Goal: Task Accomplishment & Management: Manage account settings

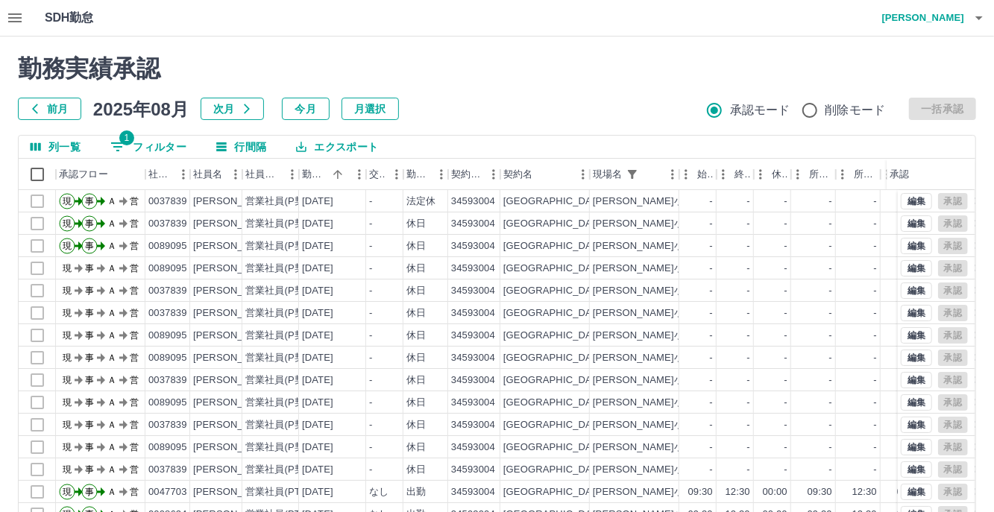
click at [158, 146] on button "1 フィルター" at bounding box center [148, 147] width 100 height 22
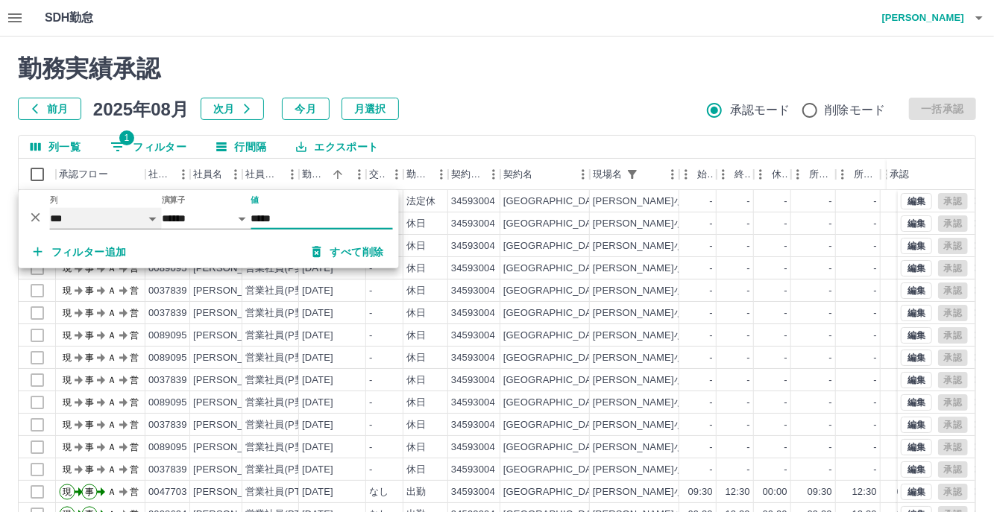
click at [151, 220] on select "**** *** **** *** *** **** ***** *** *** ** ** ** **** **** **** ** ** *** ****…" at bounding box center [106, 219] width 112 height 22
click at [50, 208] on select "**** *** **** *** *** **** ***** *** *** ** ** ** **** **** **** ** ** *** ****…" at bounding box center [106, 219] width 112 height 22
select select "**********"
select select "*****"
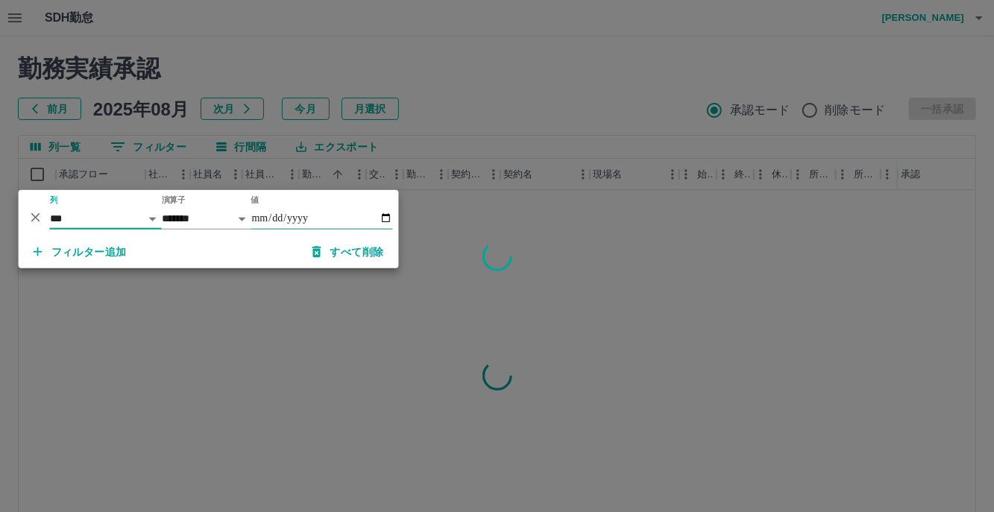
click at [380, 218] on input "値" at bounding box center [322, 219] width 142 height 22
type input "**********"
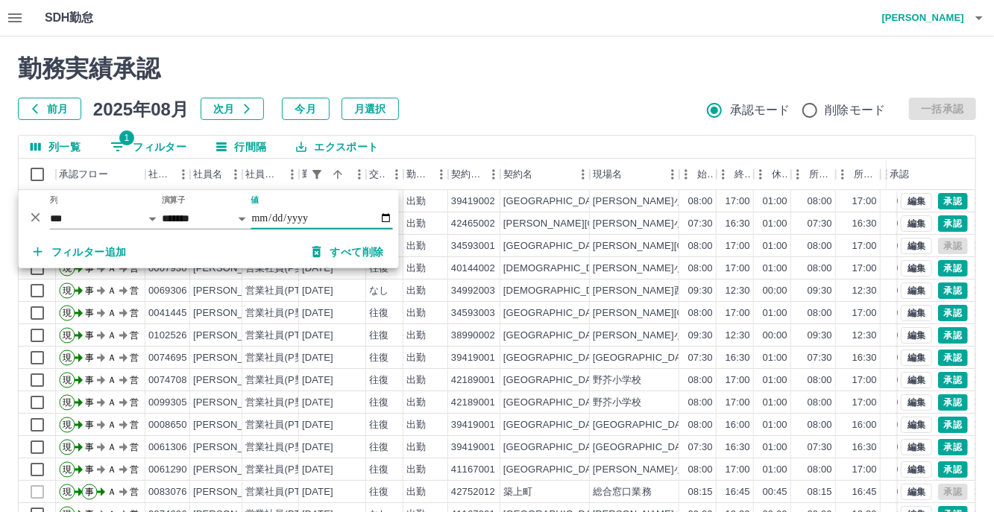
click at [520, 64] on h2 "勤務実績承認" at bounding box center [497, 68] width 958 height 28
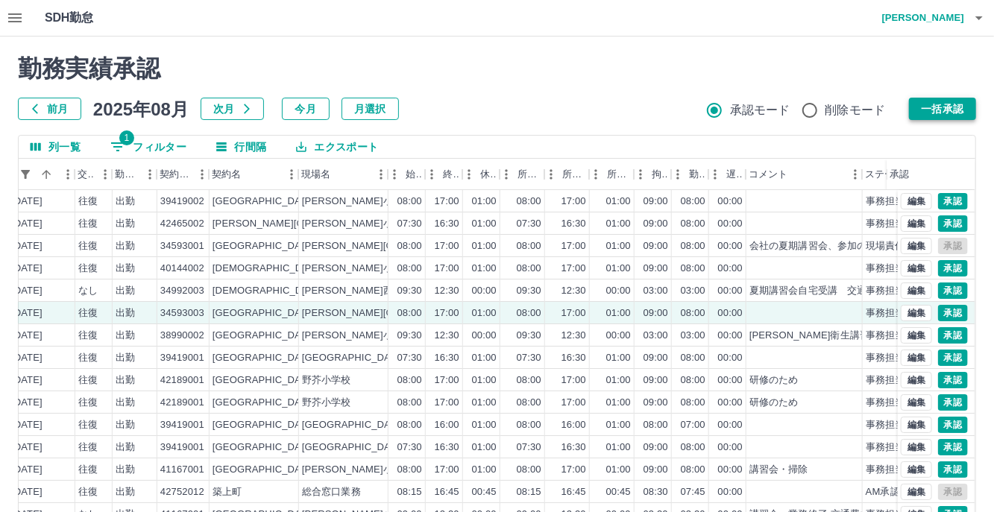
click at [929, 113] on button "一括承認" at bounding box center [942, 109] width 67 height 22
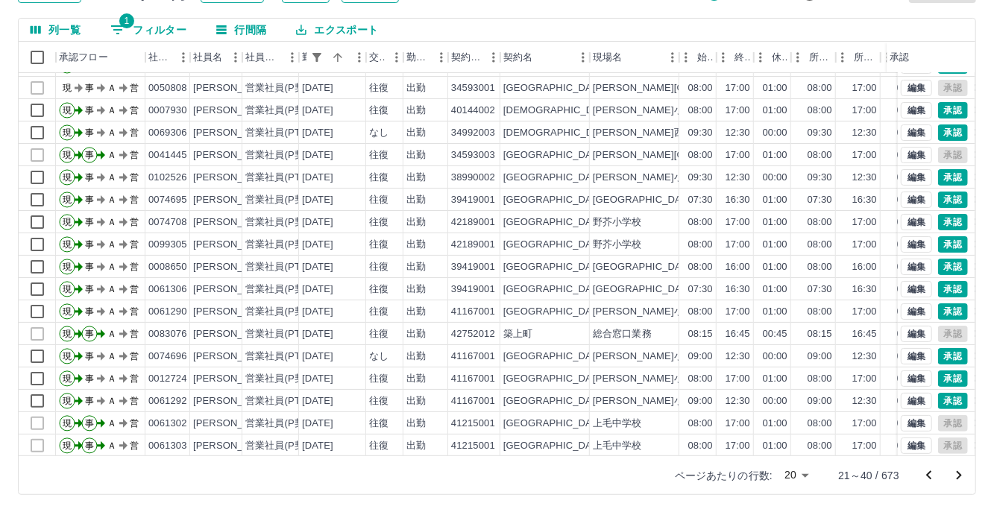
scroll to position [75, 0]
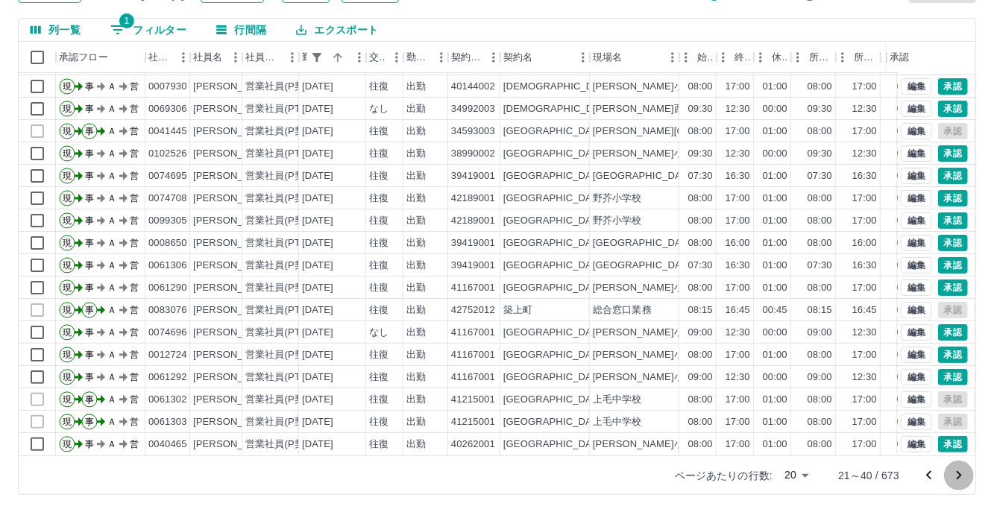
click at [954, 475] on icon "次のページへ" at bounding box center [959, 476] width 18 height 18
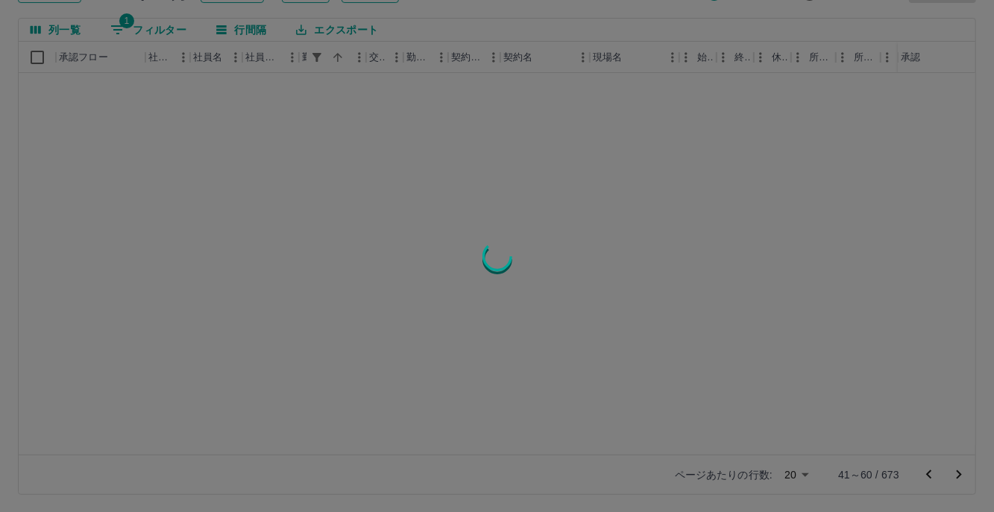
scroll to position [0, 0]
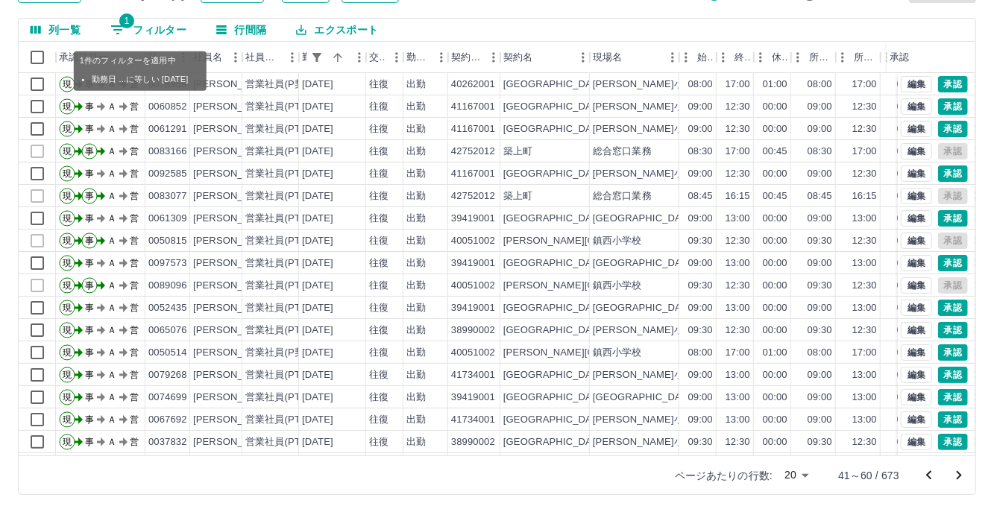
click at [142, 23] on button "1 フィルター" at bounding box center [148, 30] width 100 height 22
select select "**********"
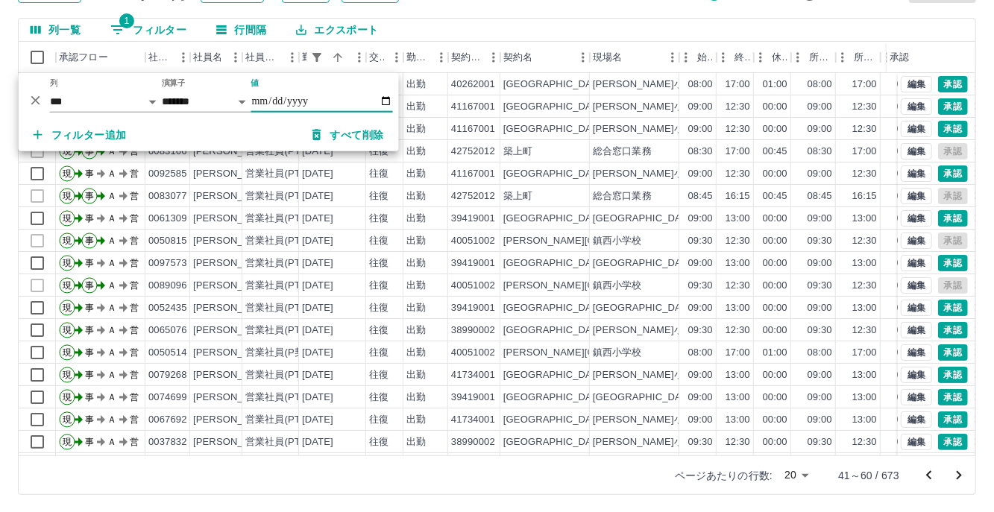
click at [94, 139] on button "フィルター追加" at bounding box center [80, 134] width 117 height 27
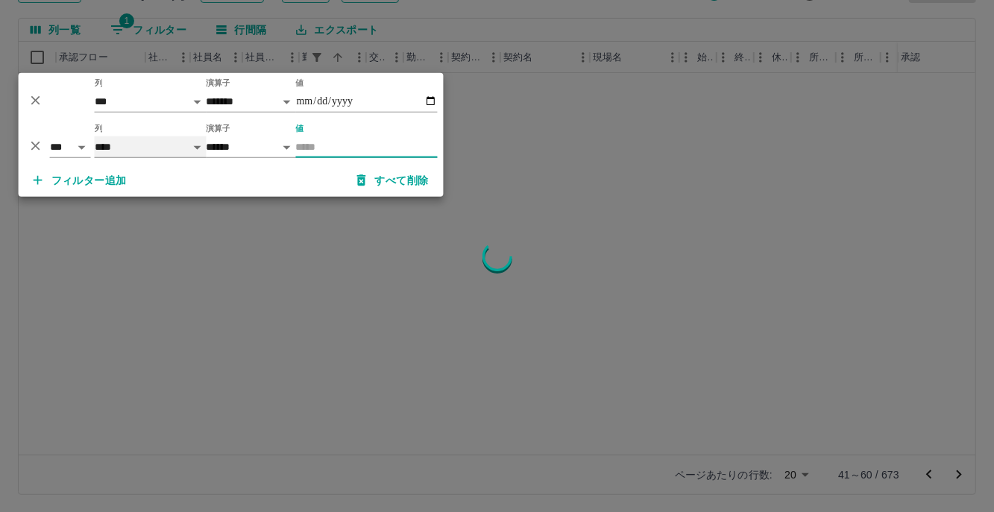
click at [198, 147] on select "**** *** **** *** *** **** ***** *** *** ** ** ** **** **** **** ** ** *** ****…" at bounding box center [151, 147] width 112 height 22
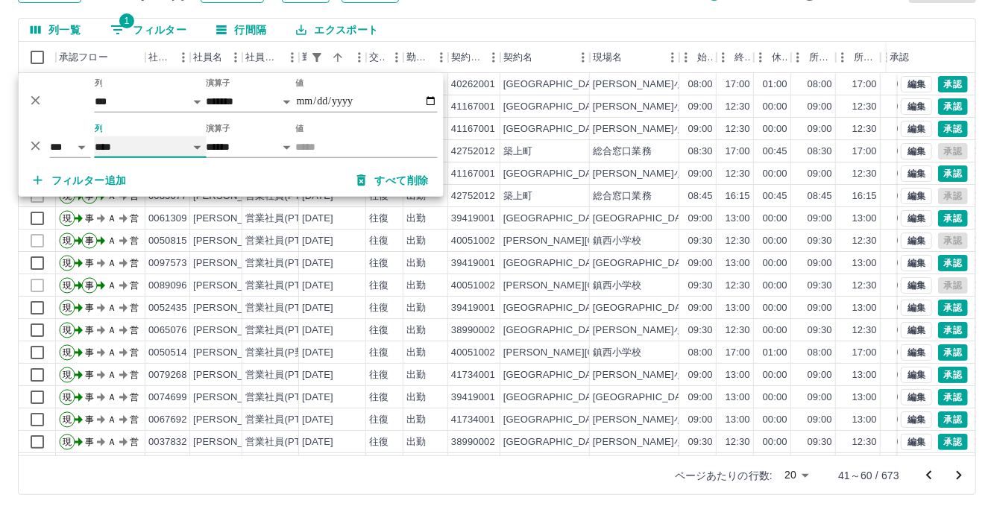
click at [95, 136] on select "**** *** **** *** *** **** ***** *** *** ** ** ** **** **** **** ** ** *** ****…" at bounding box center [151, 147] width 112 height 22
select select "**********"
select select "*****"
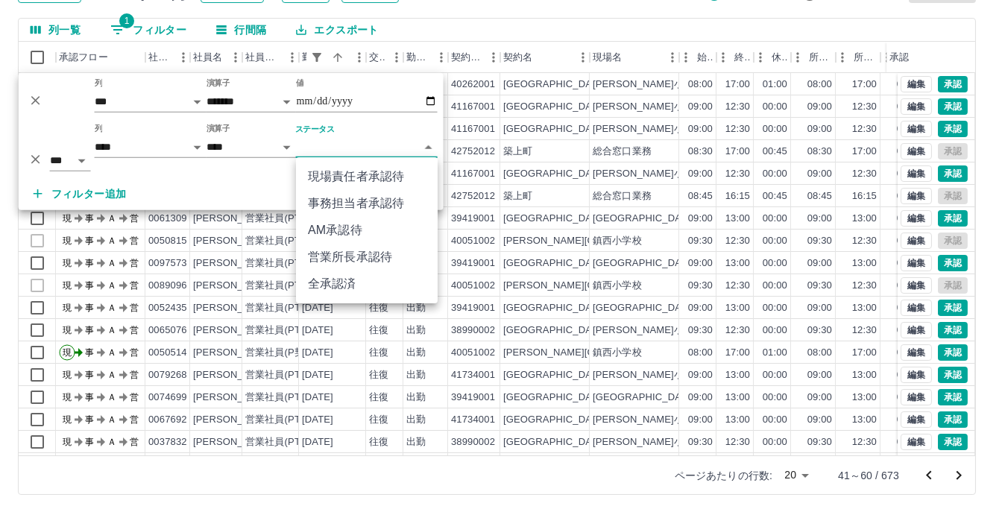
click at [428, 148] on body "SDH勤怠 [PERSON_NAME]実績承認 前月 [DATE] 次月 今月 月選択 承認モード 削除モード 一括承認 列一覧 1 フィルター 行間隔 エク…" at bounding box center [502, 198] width 1005 height 630
click at [373, 200] on li "事務担当者承認待" at bounding box center [367, 203] width 142 height 27
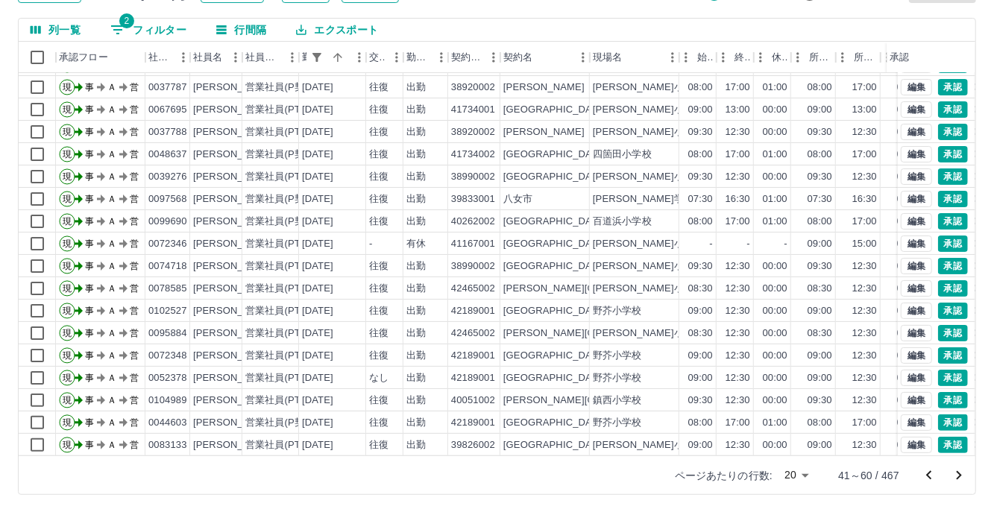
scroll to position [75, 0]
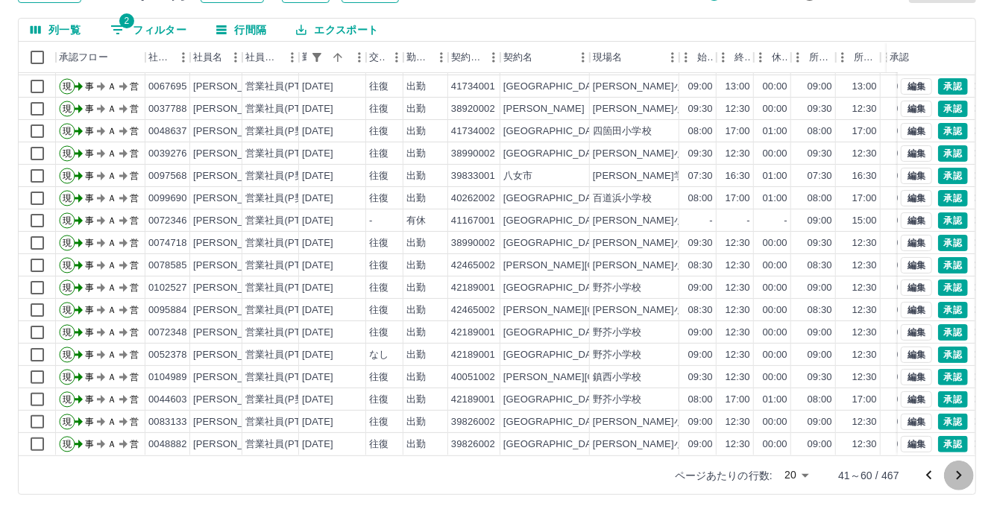
click at [951, 476] on icon "次のページへ" at bounding box center [959, 476] width 18 height 18
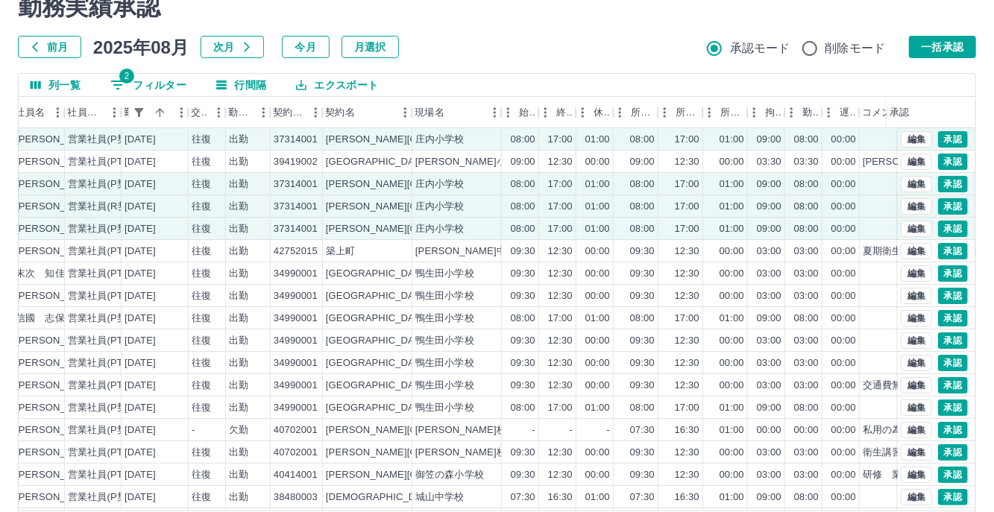
scroll to position [0, 0]
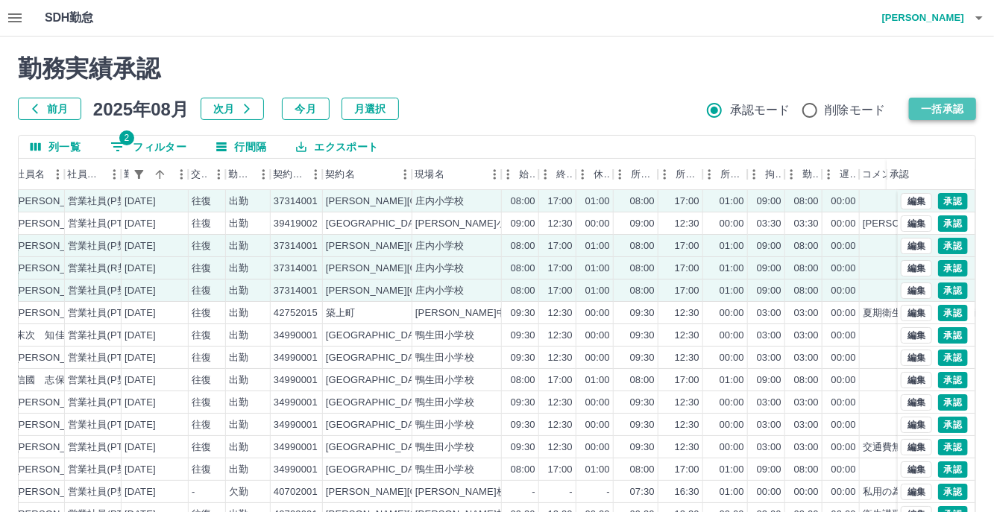
click at [918, 107] on button "一括承認" at bounding box center [942, 109] width 67 height 22
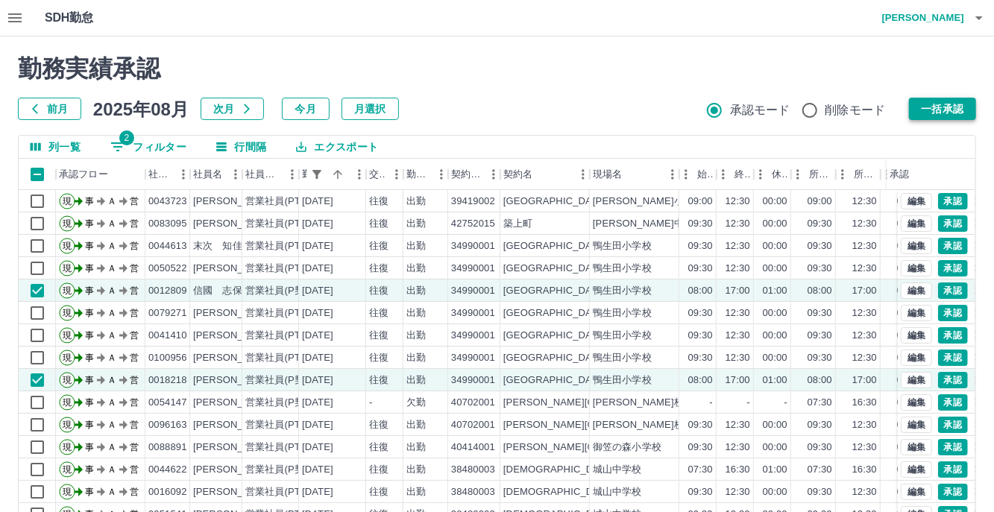
click at [933, 110] on button "一括承認" at bounding box center [942, 109] width 67 height 22
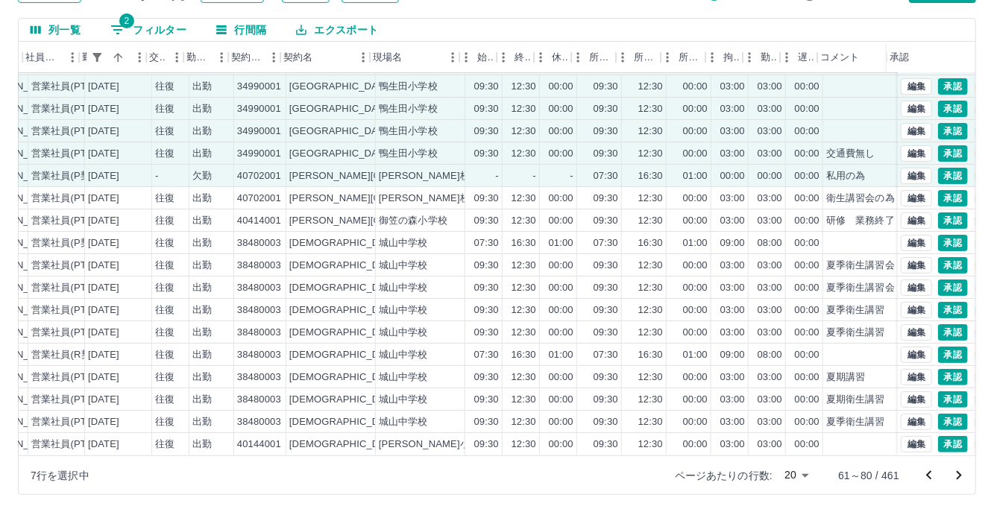
scroll to position [75, 222]
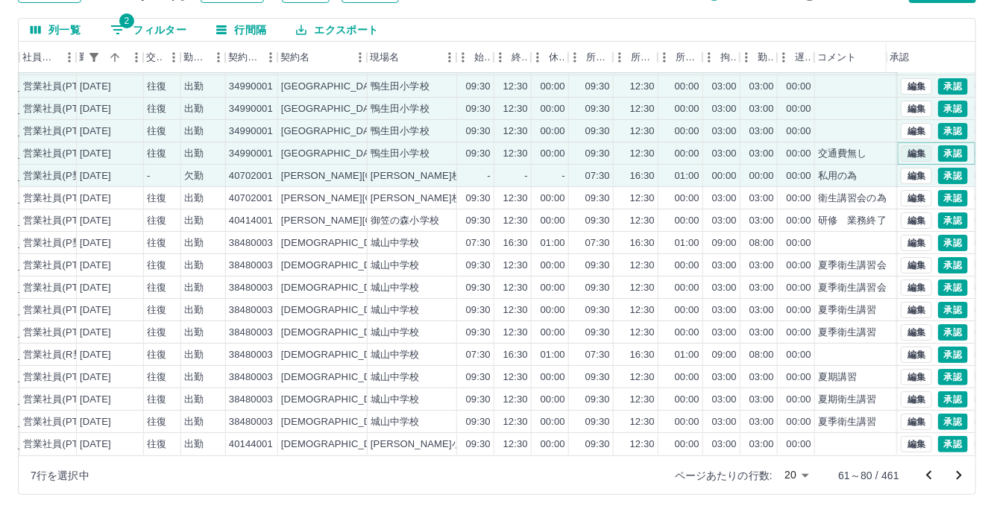
click at [905, 145] on button "編集" at bounding box center [915, 153] width 31 height 16
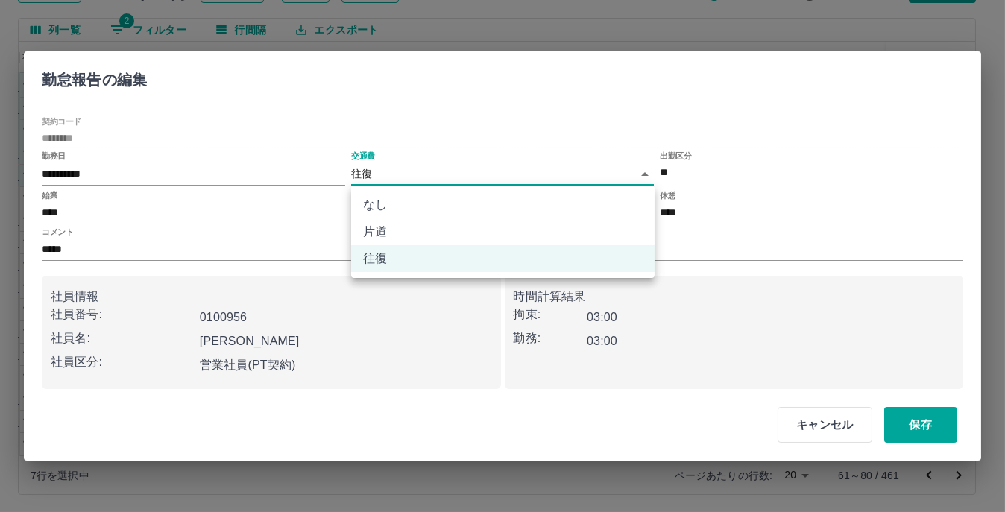
click at [642, 169] on body "SDH勤怠 [PERSON_NAME]実績承認 前月 [DATE] 次月 今月 月選択 承認モード 削除モード 一括承認 列一覧 2 フィルター 行間隔 エク…" at bounding box center [502, 198] width 1005 height 630
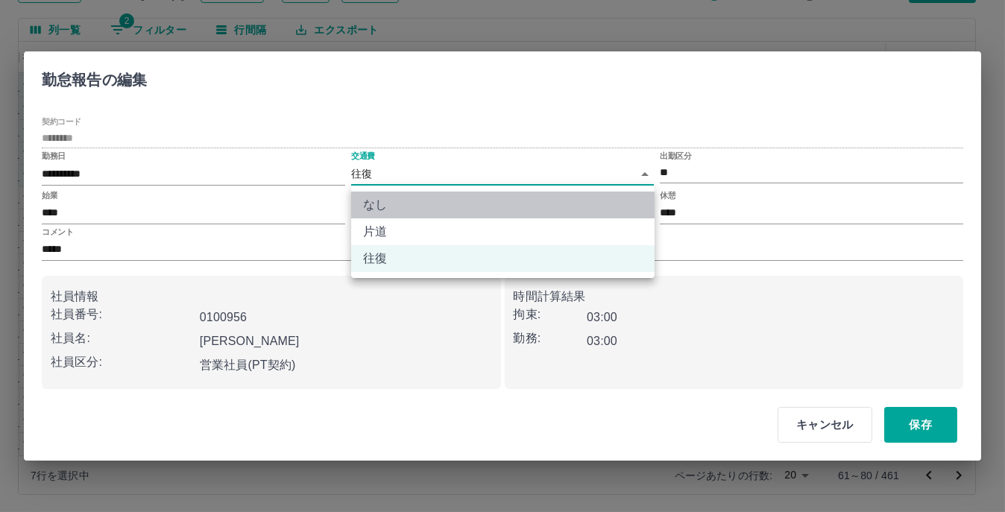
click at [476, 199] on li "なし" at bounding box center [502, 205] width 303 height 27
type input "****"
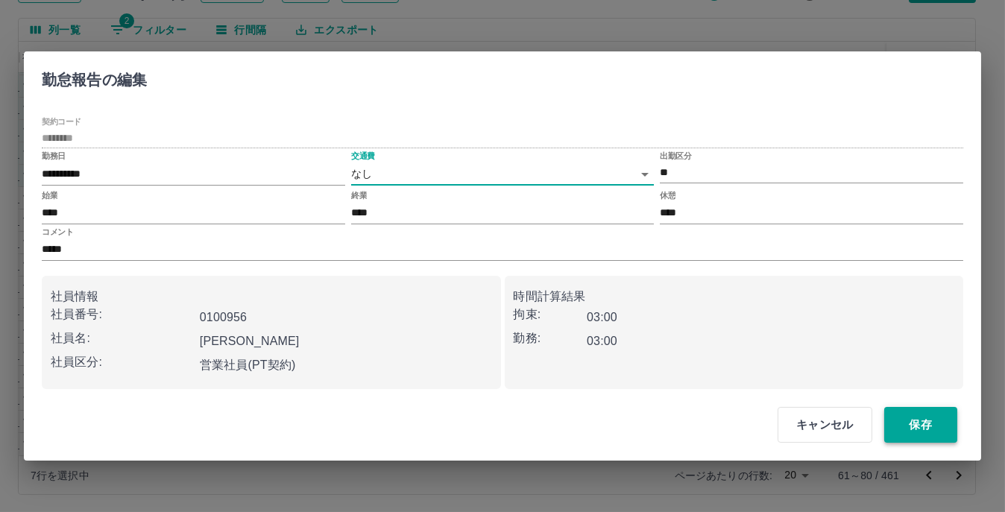
click at [924, 426] on button "保存" at bounding box center [920, 425] width 73 height 36
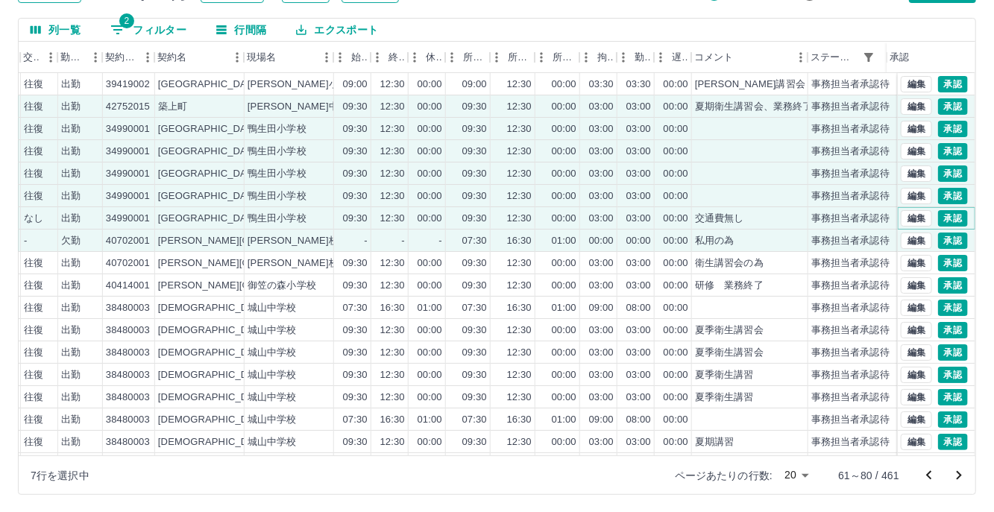
scroll to position [0, 355]
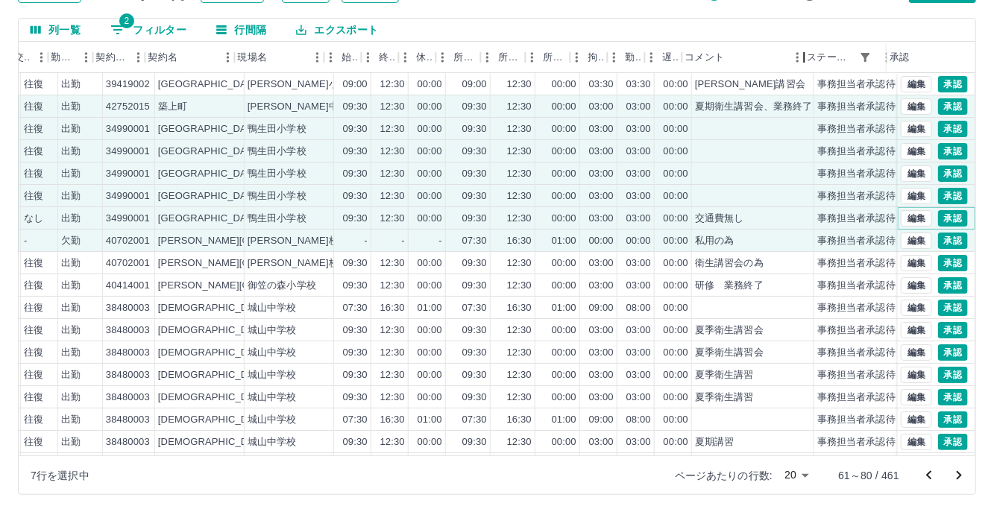
click at [806, 71] on div "コメント" at bounding box center [804, 57] width 18 height 31
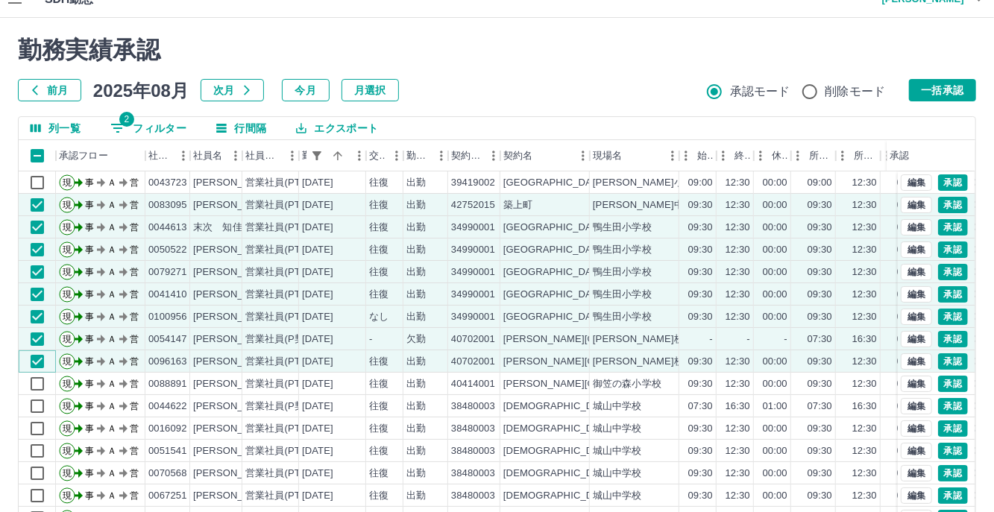
scroll to position [0, 0]
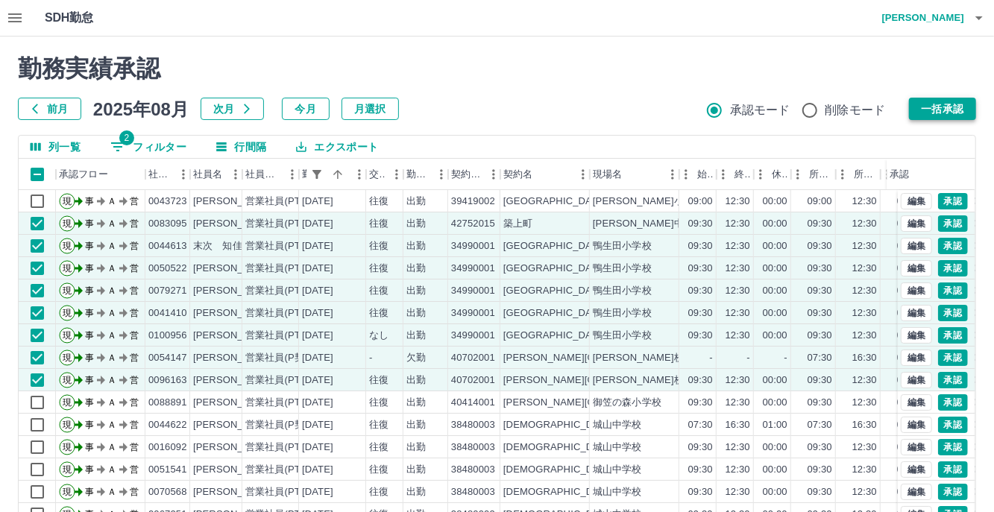
click at [940, 115] on button "一括承認" at bounding box center [942, 109] width 67 height 22
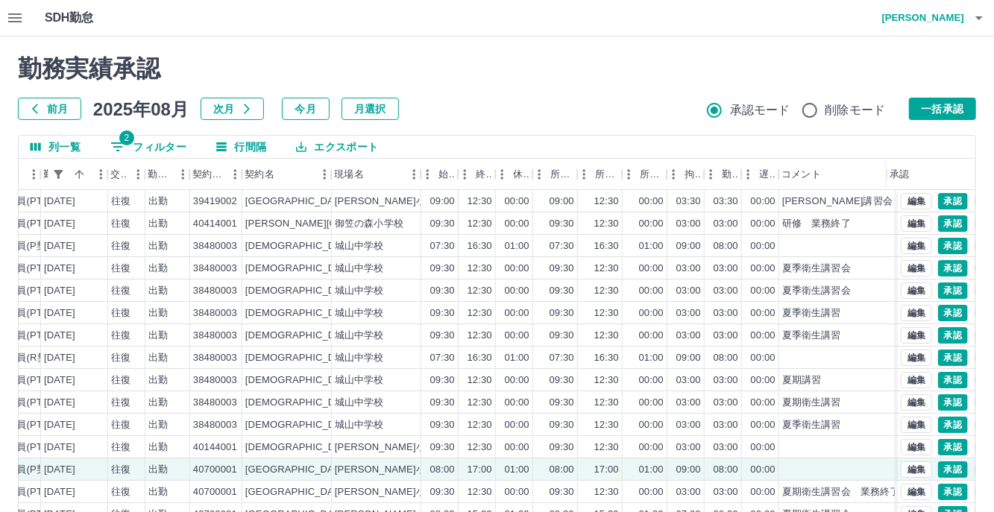
drag, startPoint x: 927, startPoint y: 106, endPoint x: 839, endPoint y: 148, distance: 97.7
click at [927, 107] on button "一括承認" at bounding box center [942, 109] width 67 height 22
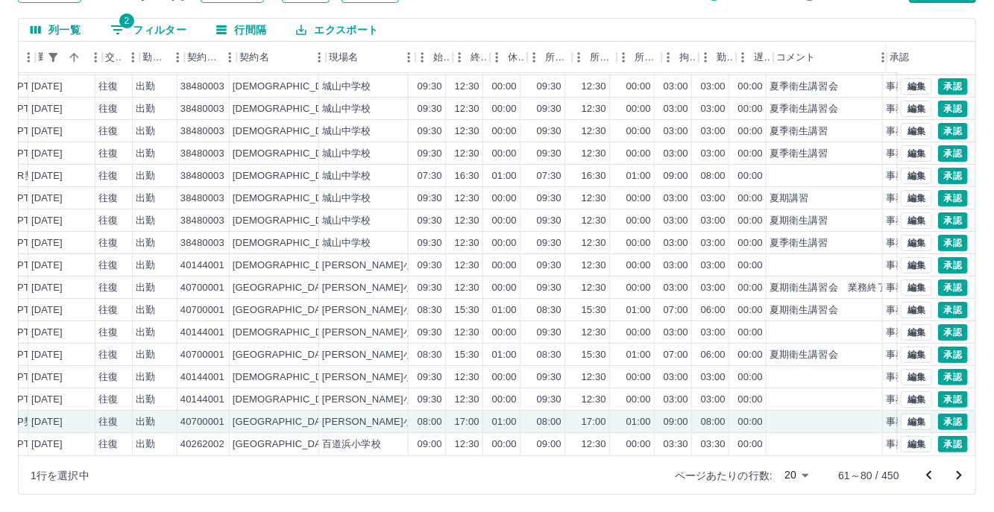
scroll to position [75, 281]
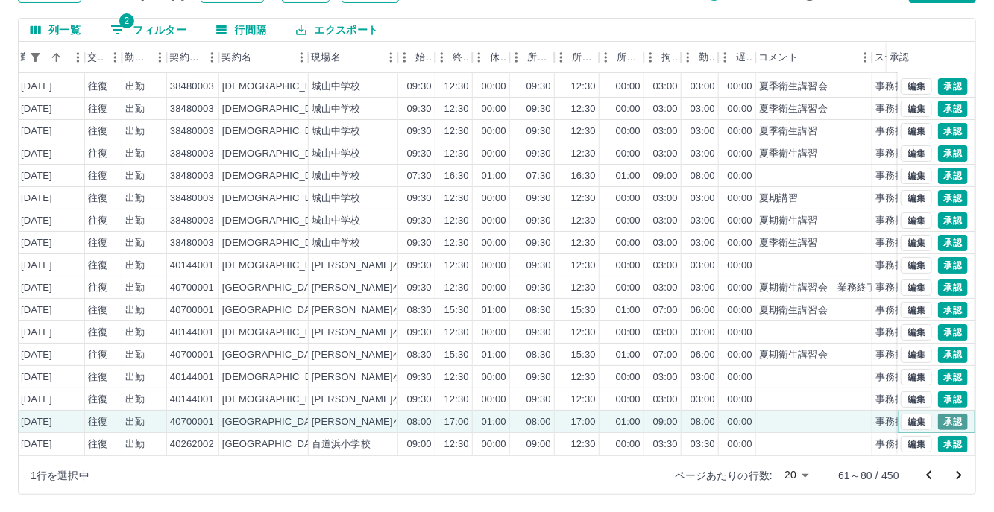
click at [944, 414] on button "承認" at bounding box center [953, 422] width 30 height 16
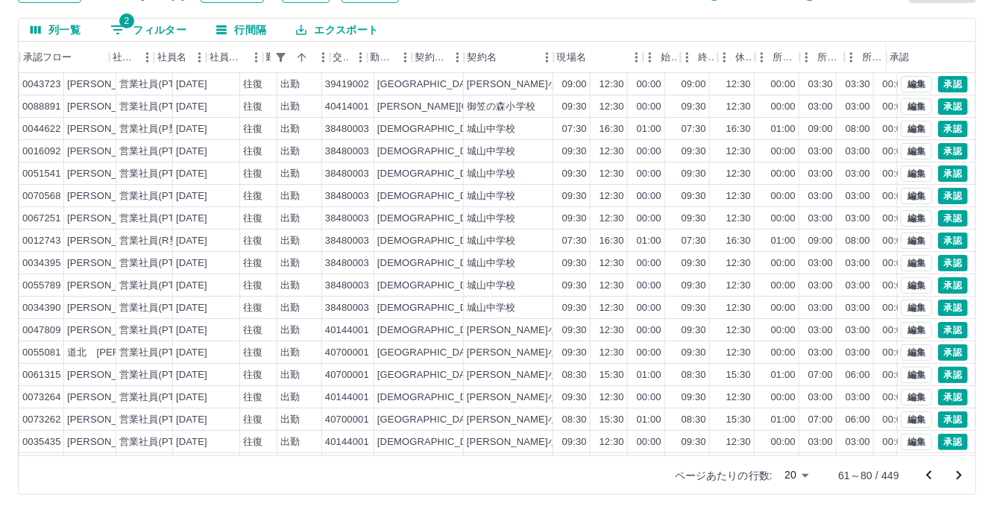
scroll to position [0, 0]
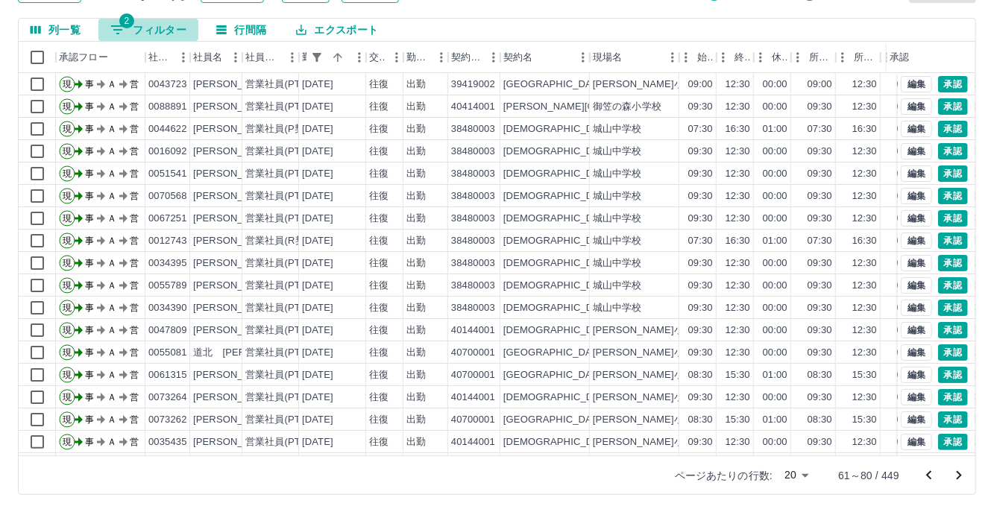
click at [171, 25] on button "2 フィルター" at bounding box center [148, 30] width 100 height 22
select select "**********"
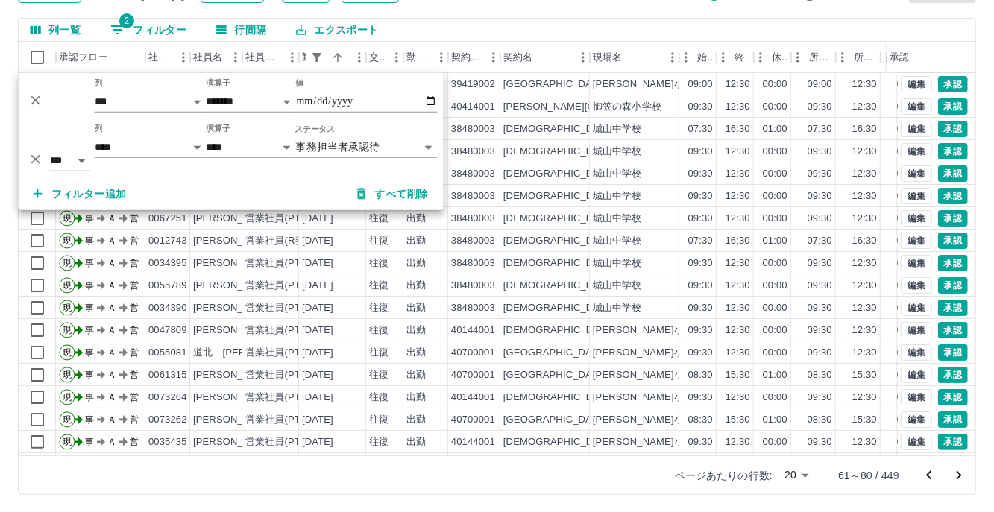
click at [110, 195] on button "フィルター追加" at bounding box center [80, 193] width 117 height 27
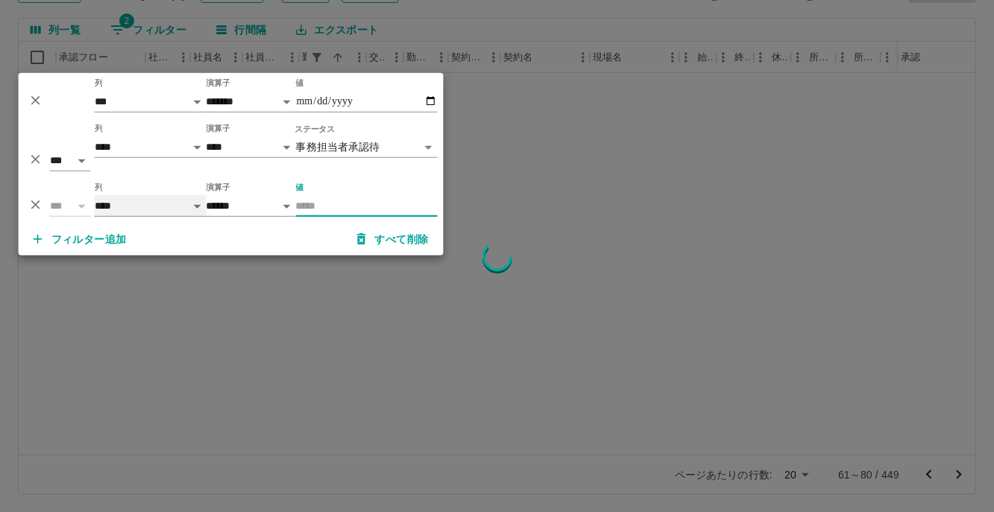
click at [195, 207] on select "**** *** **** *** *** **** ***** *** *** ** ** ** **** **** **** ** ** *** ****…" at bounding box center [151, 206] width 112 height 22
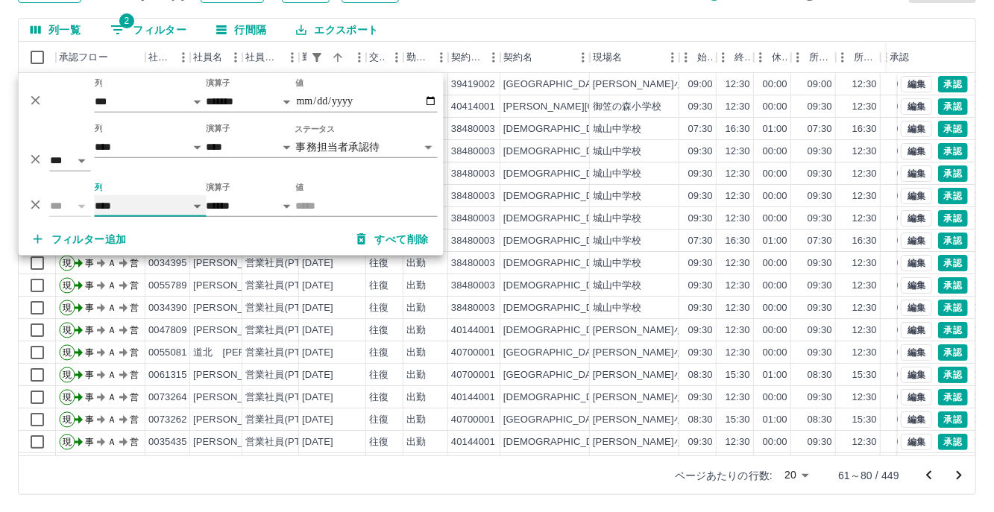
click at [95, 195] on select "**** *** **** *** *** **** ***** *** *** ** ** ** **** **** **** ** ** *** ****…" at bounding box center [151, 206] width 112 height 22
select select "**********"
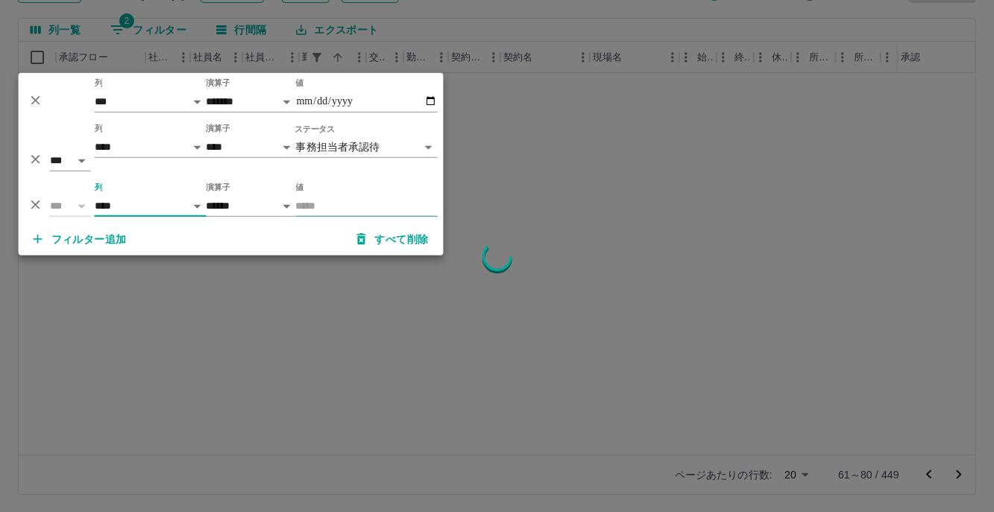
click at [333, 205] on input "値" at bounding box center [367, 206] width 142 height 22
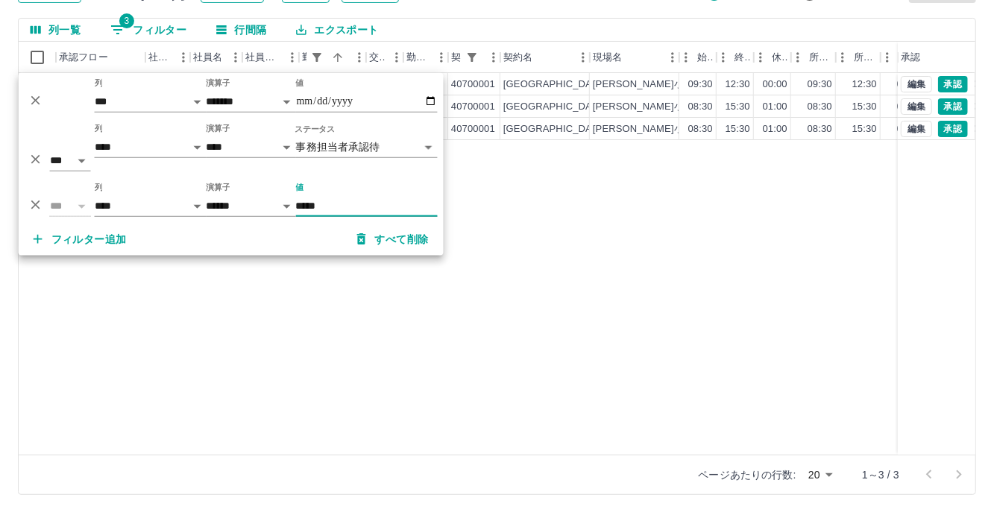
type input "*****"
click at [580, 326] on div "現 事 Ａ 営 0055081 道北　[PERSON_NAME] 営業社員(PT契約) [DATE] 往復 出勤 40700001 [GEOGRAPHIC_D…" at bounding box center [669, 264] width 1301 height 382
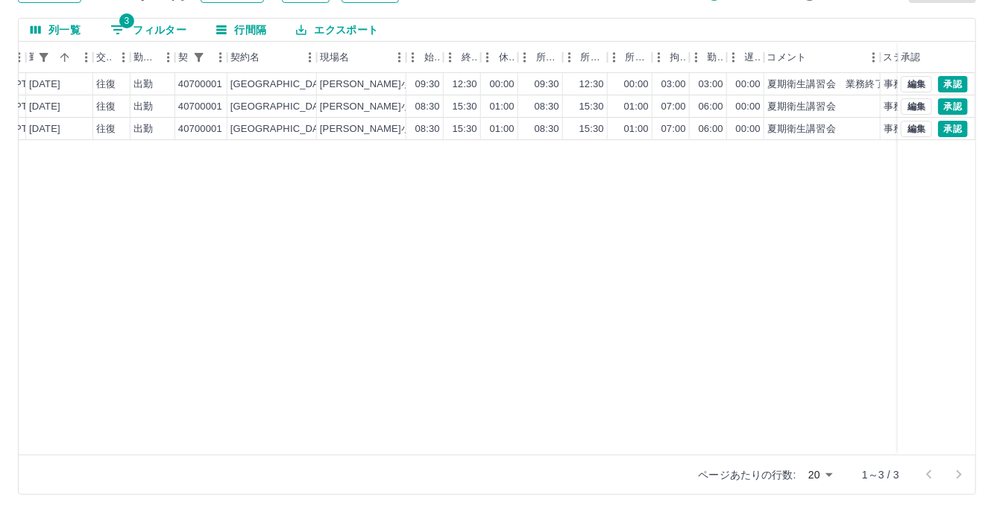
scroll to position [0, 277]
drag, startPoint x: 879, startPoint y: 64, endPoint x: 877, endPoint y: 72, distance: 7.8
click at [877, 72] on div "社員番号 社員名 社員区分 勤務日 交通費 勤務区分 契約コード 契約名 現場名 始業 終業 休憩 所定開始 所定終業 所定休憩 拘束 勤務 遅刻等 コメント…" at bounding box center [497, 248] width 956 height 413
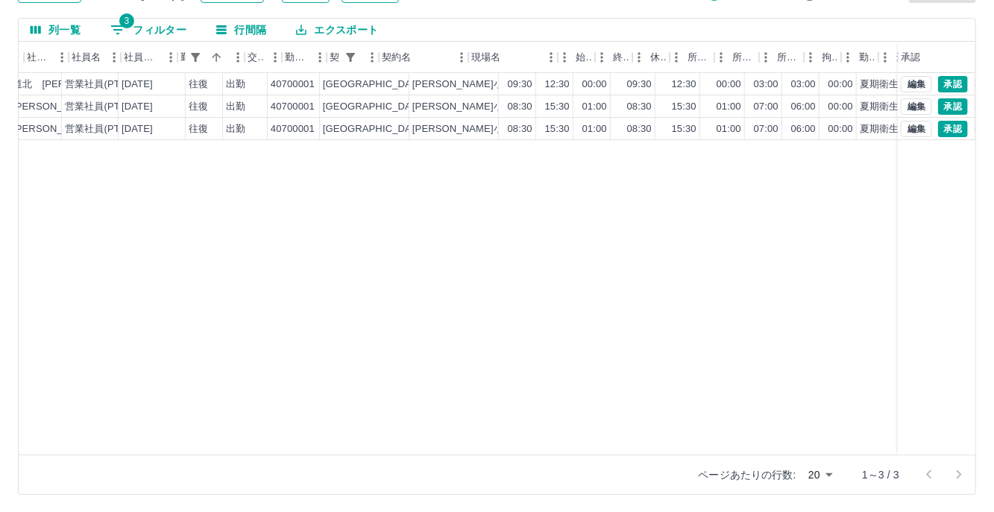
scroll to position [0, 0]
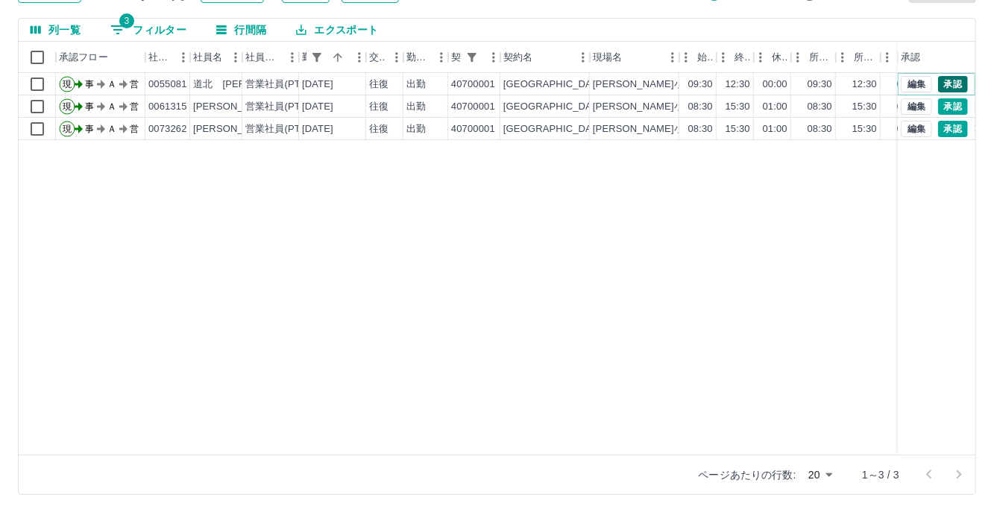
click at [952, 80] on button "承認" at bounding box center [953, 84] width 30 height 16
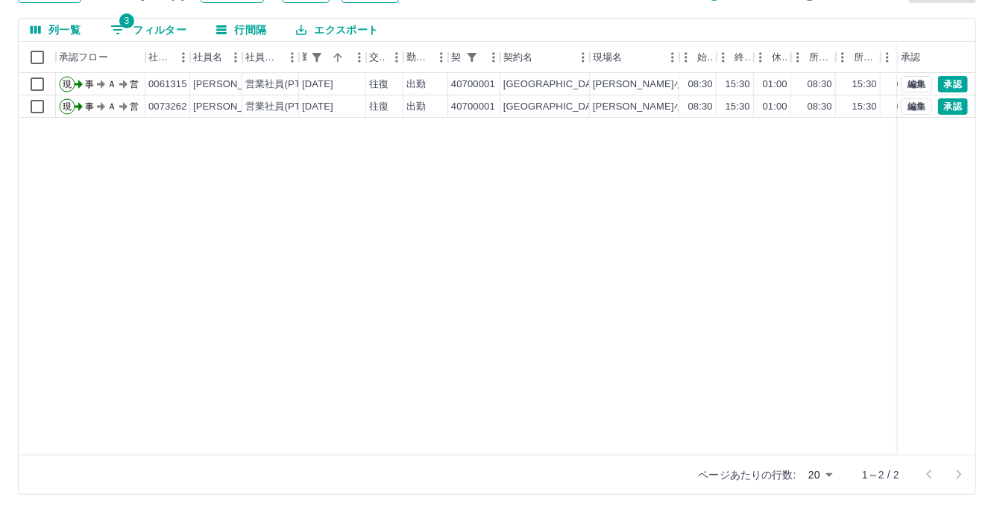
click at [151, 28] on button "3 フィルター" at bounding box center [148, 30] width 100 height 22
select select "**********"
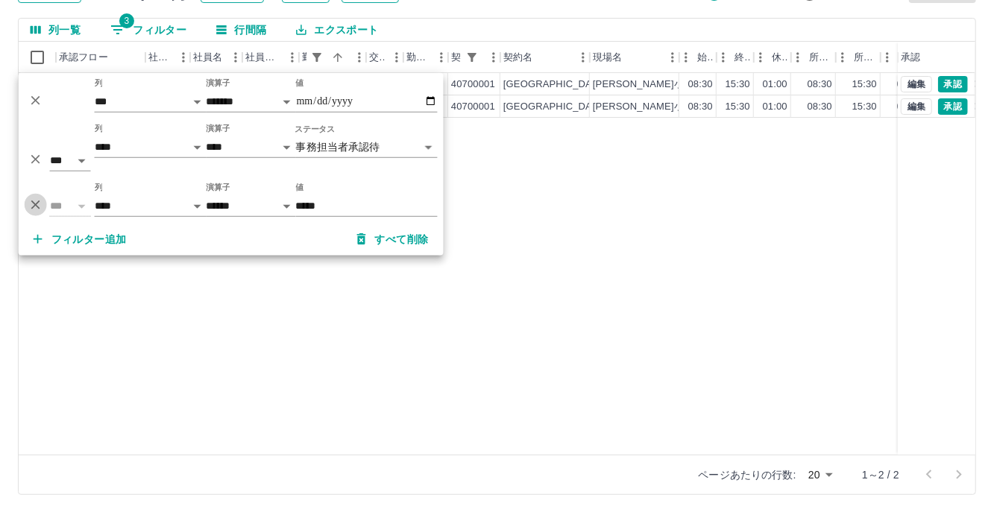
click at [33, 206] on icon "削除" at bounding box center [35, 205] width 9 height 9
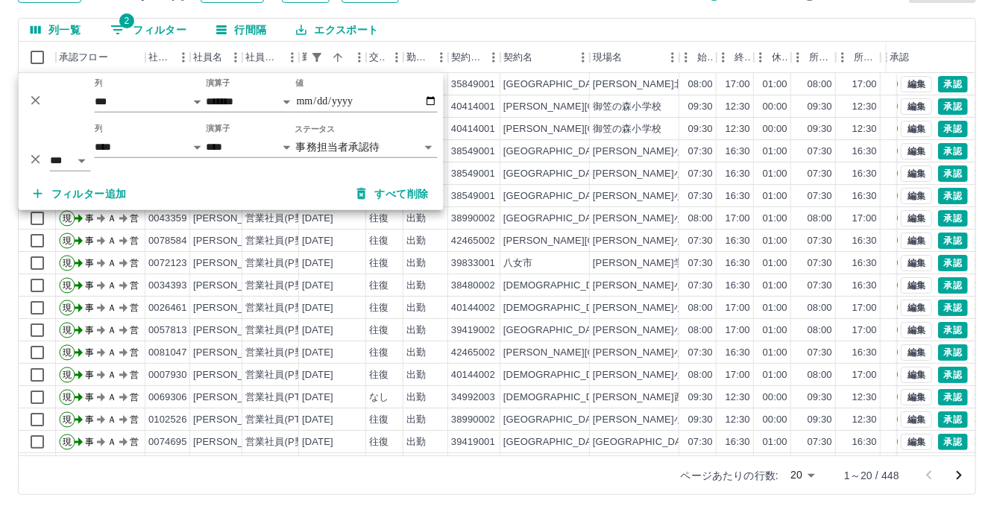
scroll to position [75, 0]
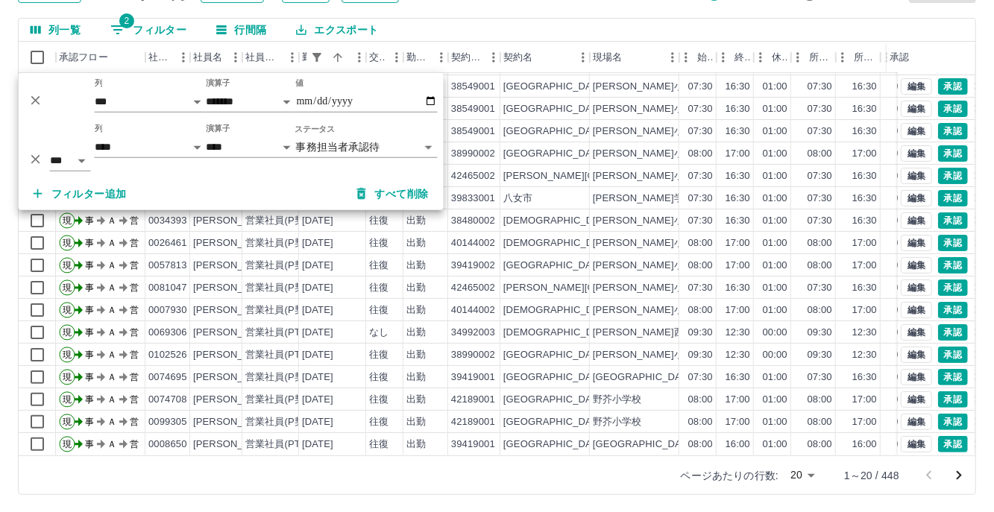
click at [714, 9] on div "勤務実績承認 前月 [DATE] 次月 今月 月選択 承認モード 削除モード 一括承認 列一覧 2 フィルター 行間隔 エクスポート 承認フロー 社員番号 社…" at bounding box center [497, 216] width 994 height 593
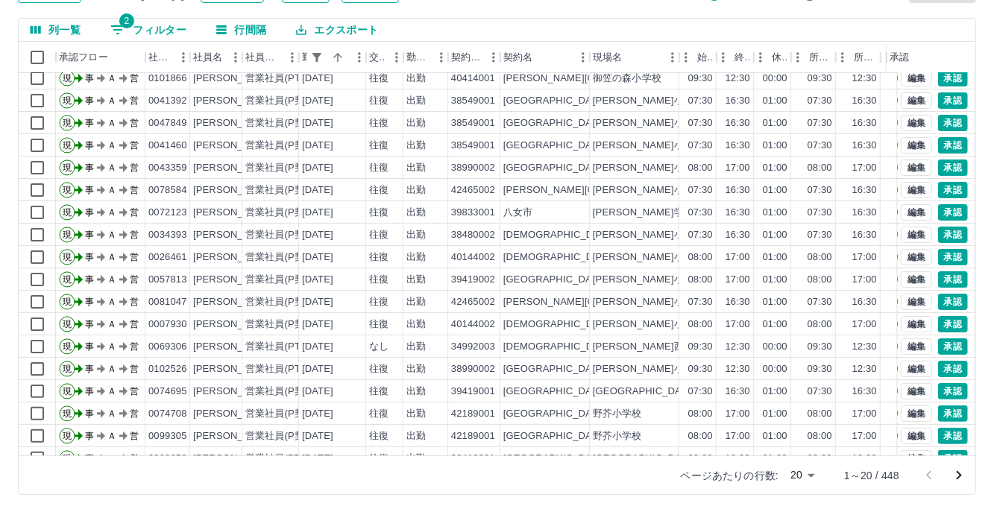
scroll to position [0, 0]
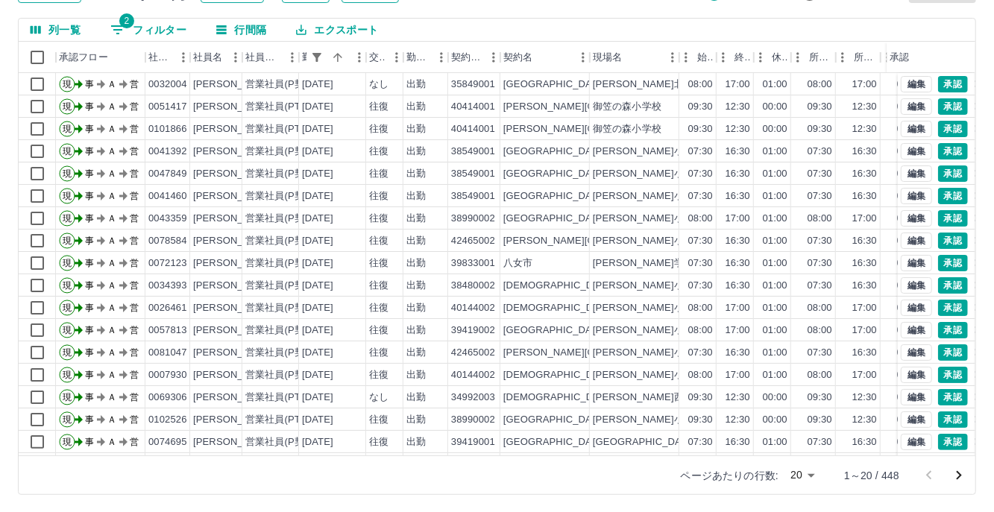
click at [962, 471] on icon "次のページへ" at bounding box center [959, 476] width 18 height 18
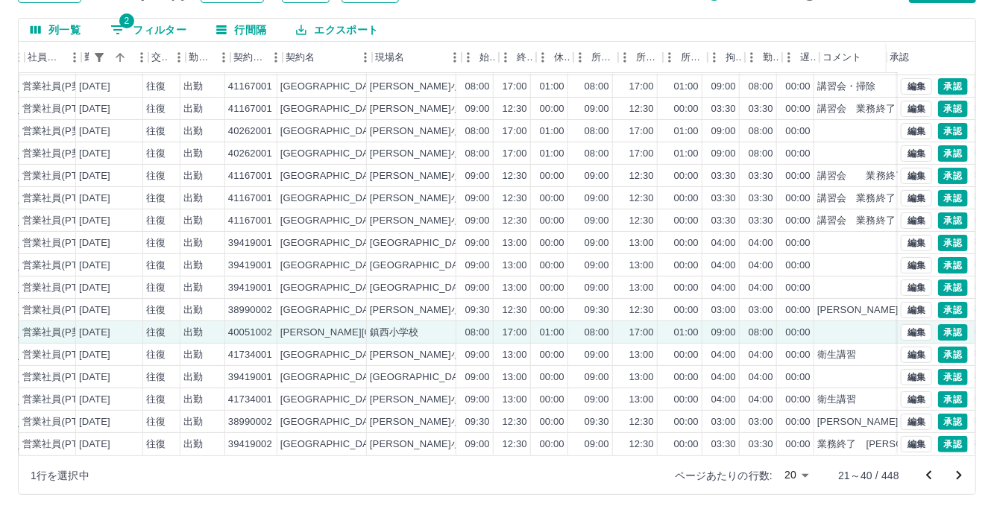
scroll to position [75, 228]
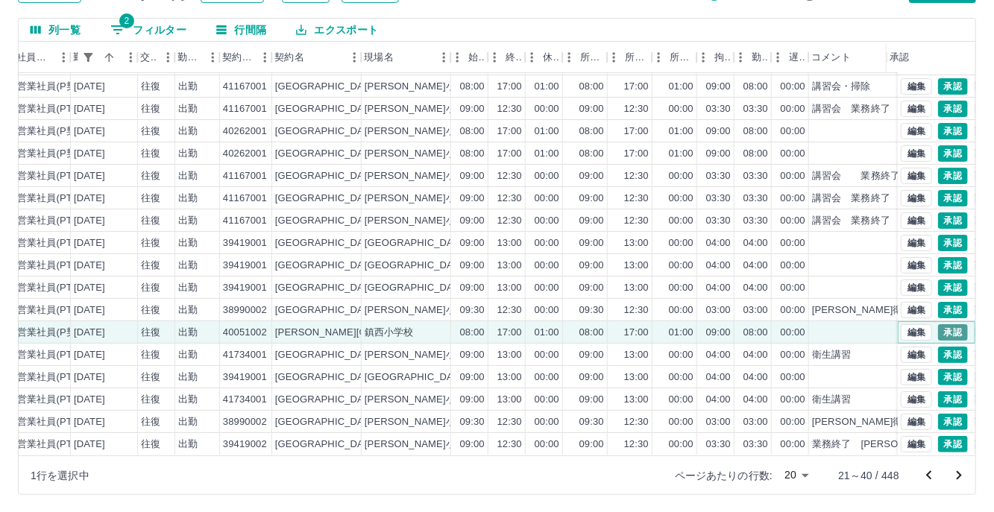
click at [945, 324] on button "承認" at bounding box center [953, 332] width 30 height 16
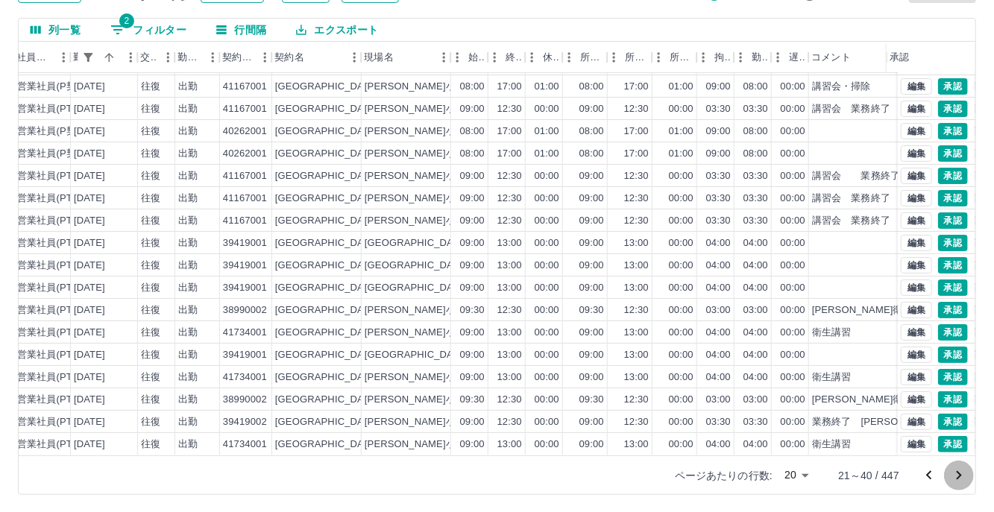
click at [963, 474] on icon "次のページへ" at bounding box center [959, 476] width 18 height 18
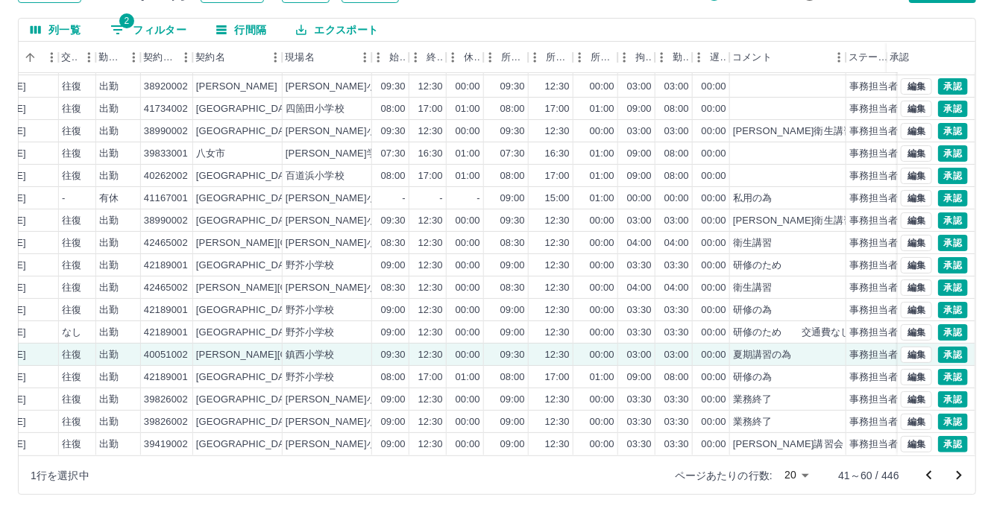
scroll to position [75, 324]
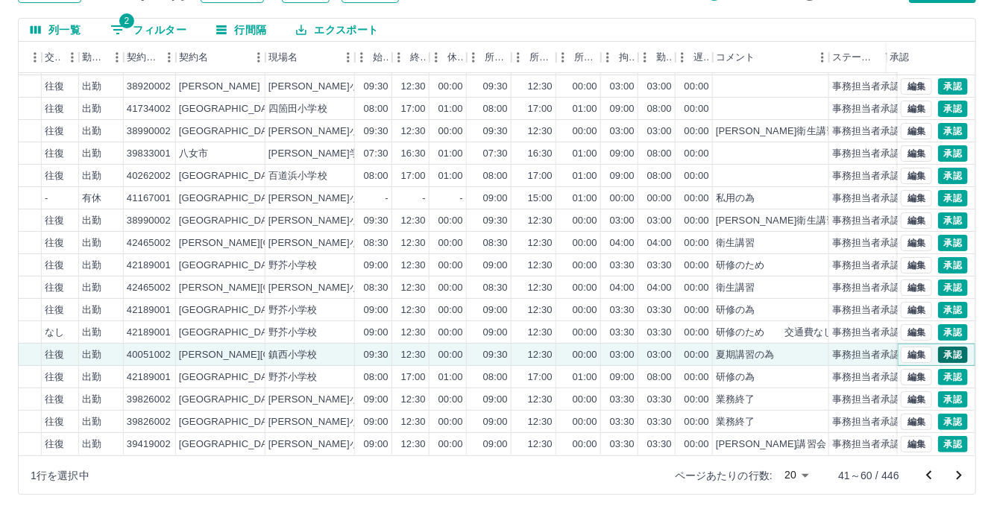
click at [940, 347] on button "承認" at bounding box center [953, 355] width 30 height 16
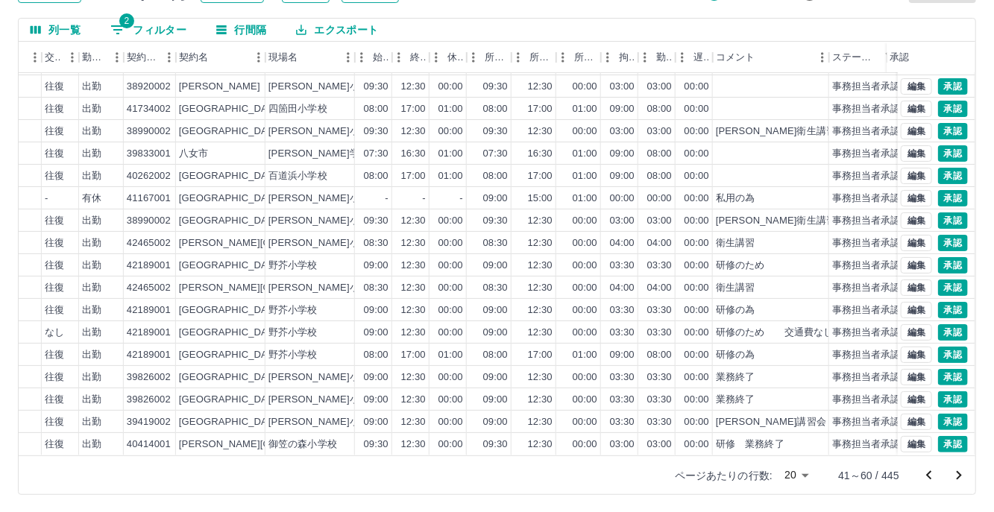
click at [956, 472] on icon "次のページへ" at bounding box center [959, 476] width 18 height 18
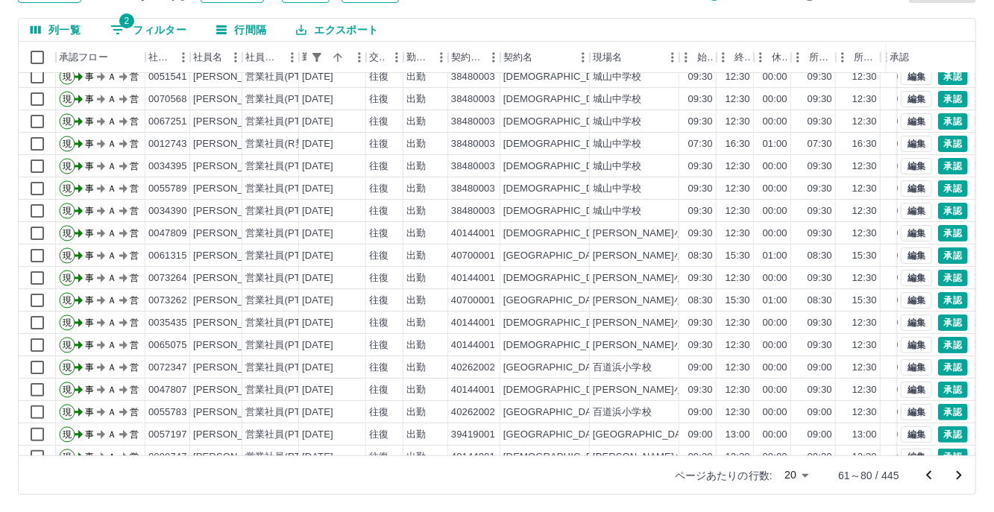
scroll to position [75, 0]
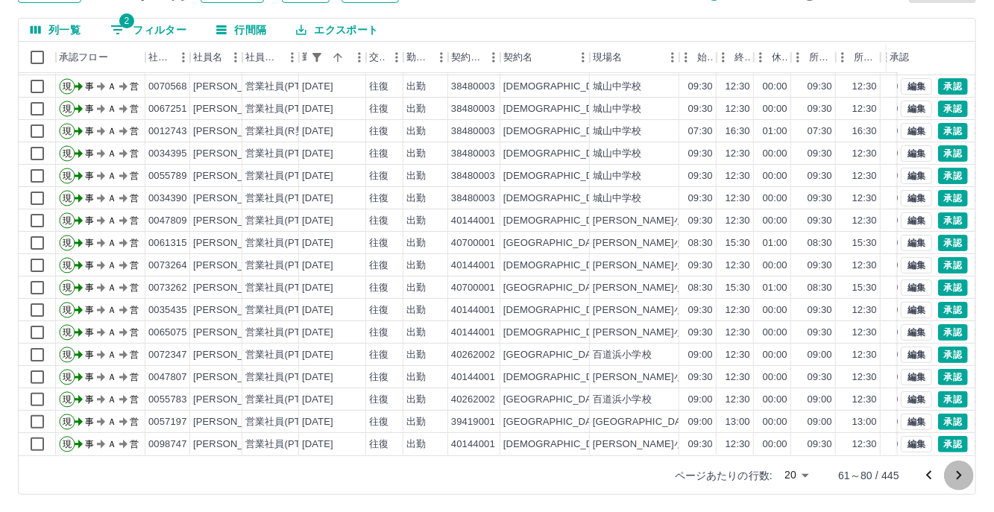
drag, startPoint x: 956, startPoint y: 477, endPoint x: 927, endPoint y: 461, distance: 32.4
click at [956, 477] on icon "次のページへ" at bounding box center [959, 476] width 18 height 18
click at [959, 479] on icon "次のページへ" at bounding box center [959, 476] width 18 height 18
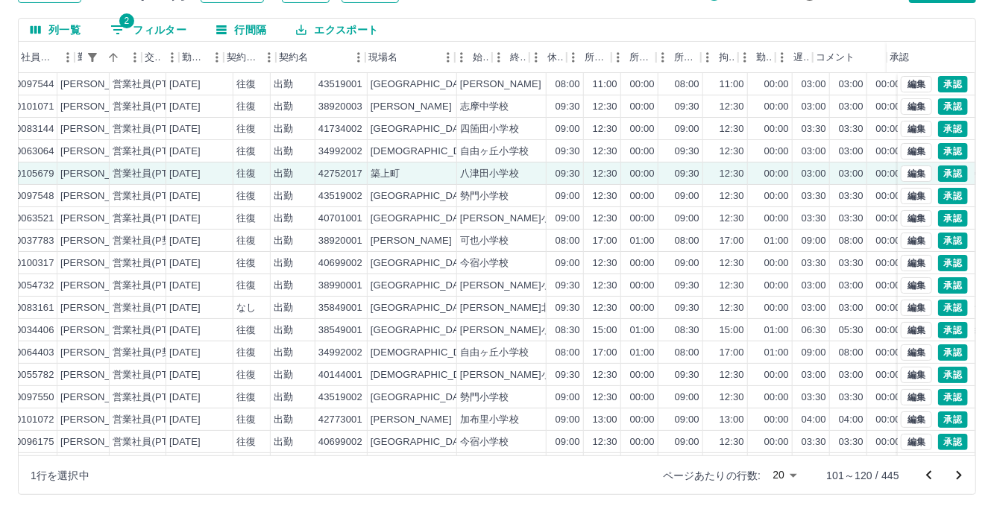
scroll to position [0, 309]
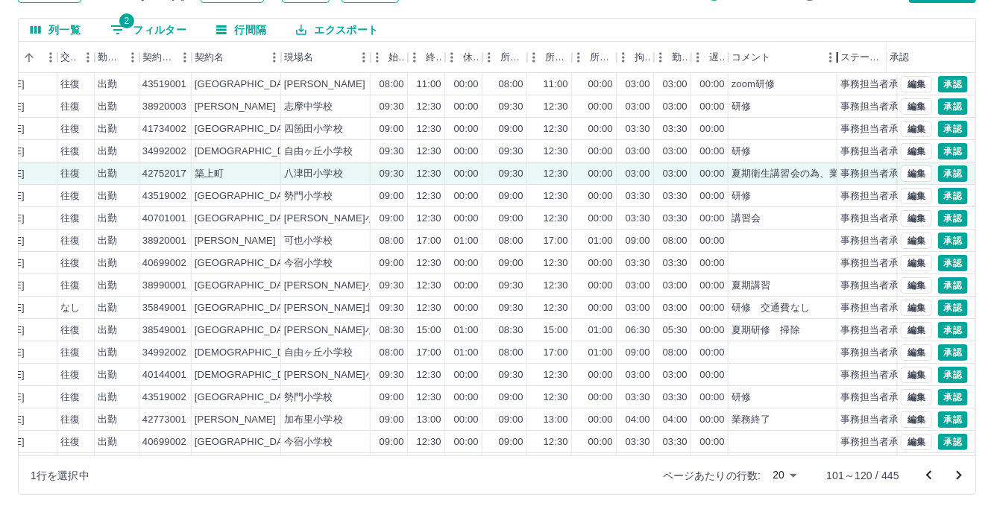
drag, startPoint x: 842, startPoint y: 54, endPoint x: 835, endPoint y: 60, distance: 9.5
click at [835, 60] on div "コメント" at bounding box center [837, 57] width 18 height 31
click at [938, 167] on button "承認" at bounding box center [953, 173] width 30 height 16
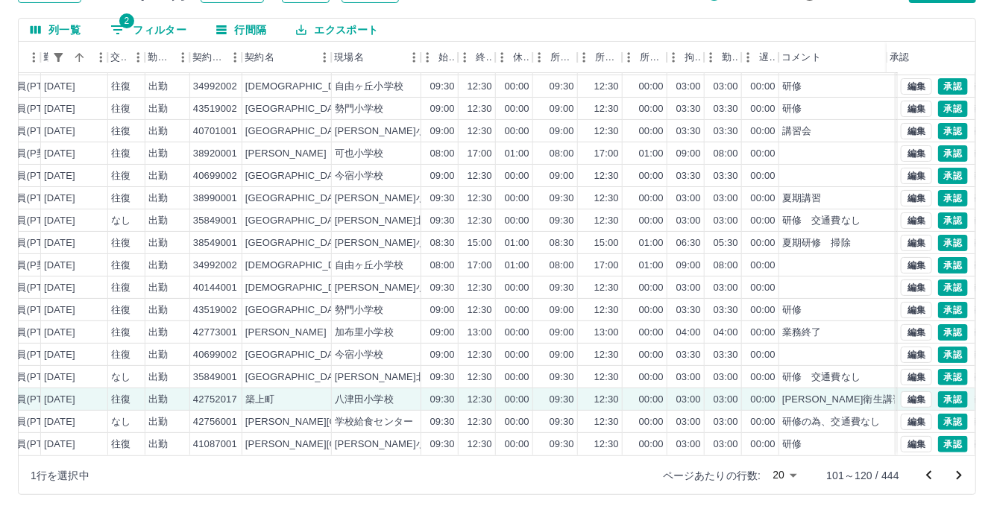
scroll to position [75, 330]
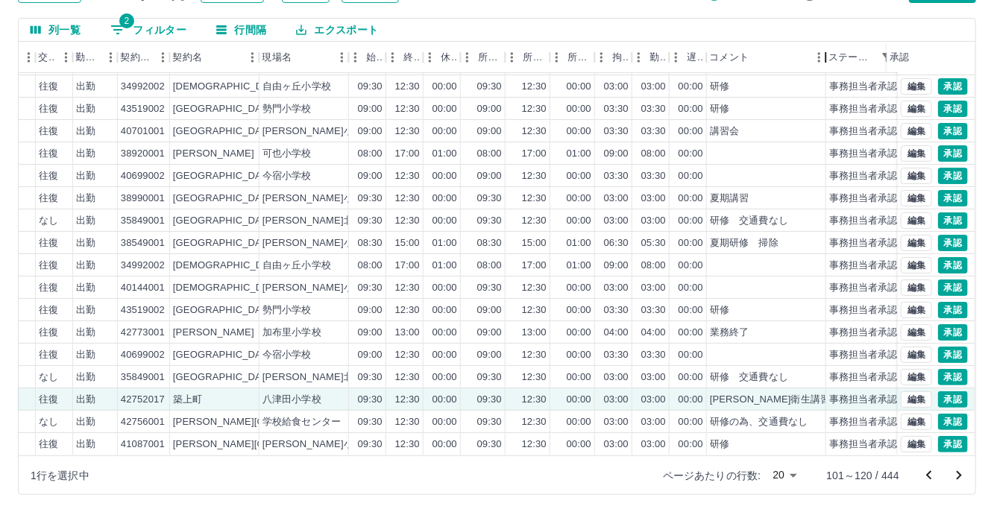
drag, startPoint x: 823, startPoint y: 49, endPoint x: 824, endPoint y: 60, distance: 11.2
click at [824, 60] on div "コメント" at bounding box center [825, 57] width 18 height 31
click at [941, 391] on button "承認" at bounding box center [953, 399] width 30 height 16
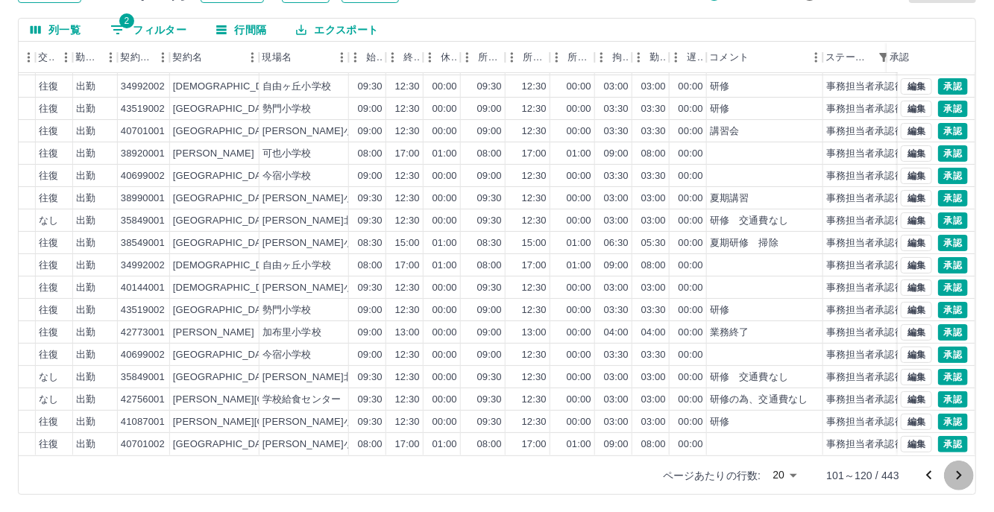
click at [959, 470] on icon "次のページへ" at bounding box center [959, 476] width 18 height 18
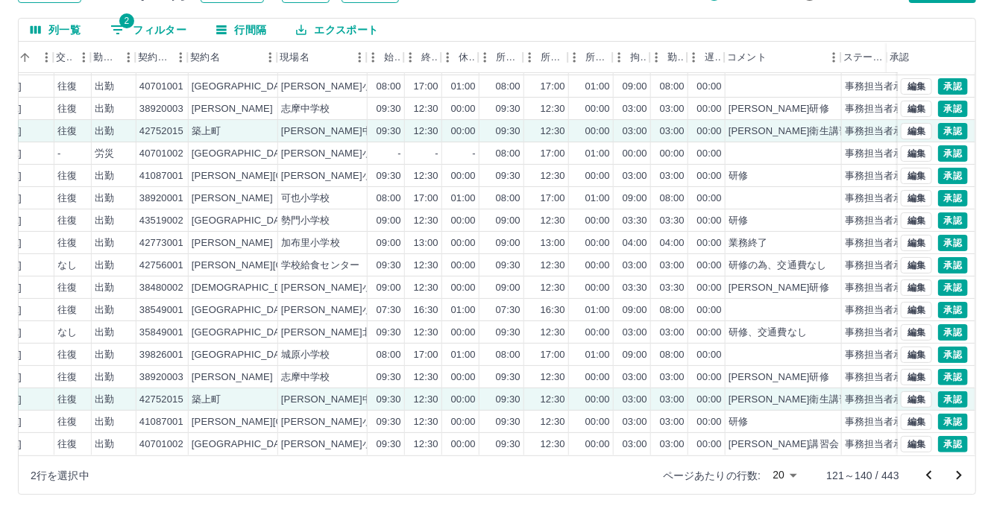
scroll to position [75, 319]
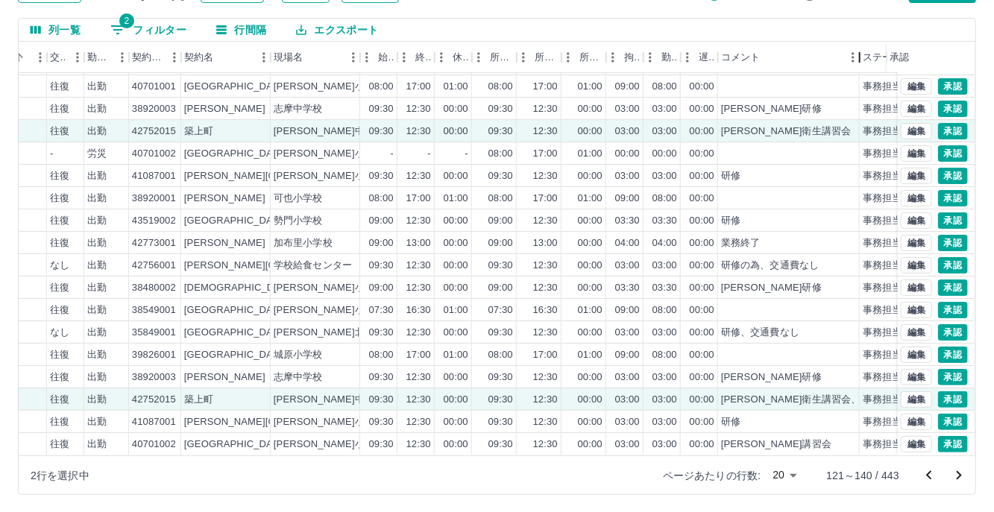
drag, startPoint x: 833, startPoint y: 51, endPoint x: 858, endPoint y: 51, distance: 25.4
click at [858, 51] on div "コメント" at bounding box center [859, 57] width 18 height 31
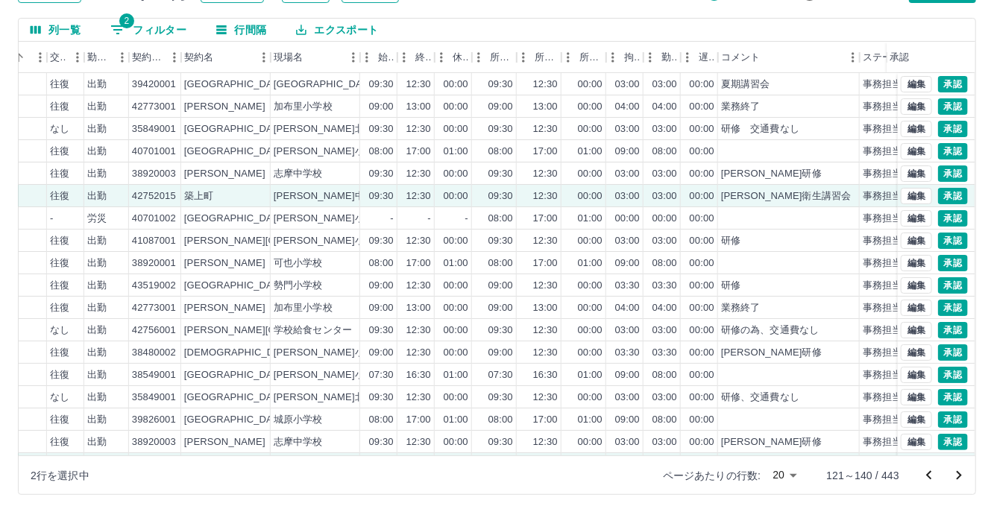
scroll to position [0, 0]
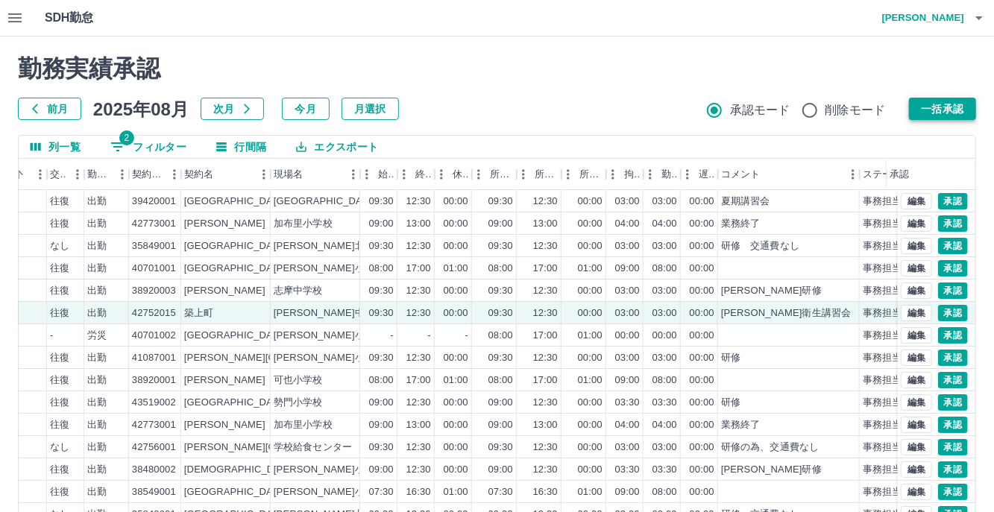
click at [928, 113] on button "一括承認" at bounding box center [942, 109] width 67 height 22
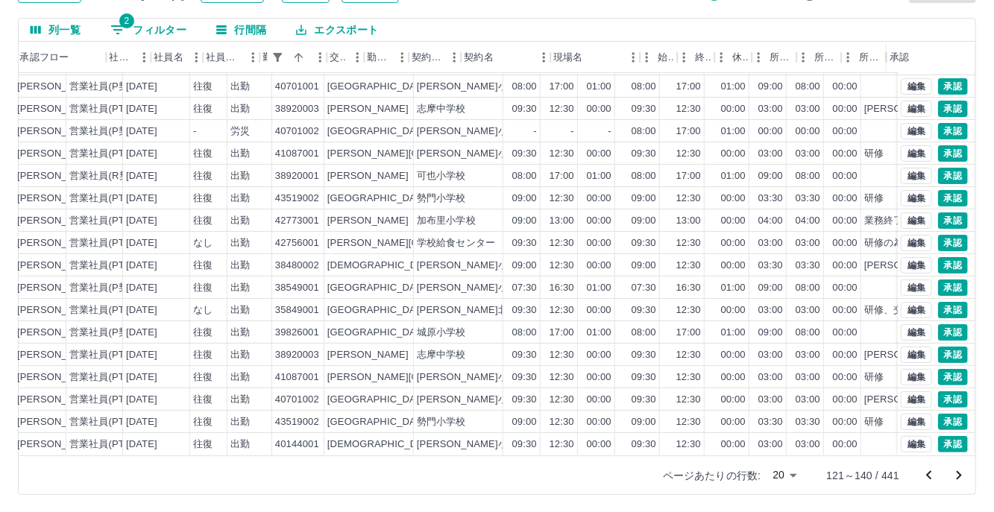
scroll to position [75, 0]
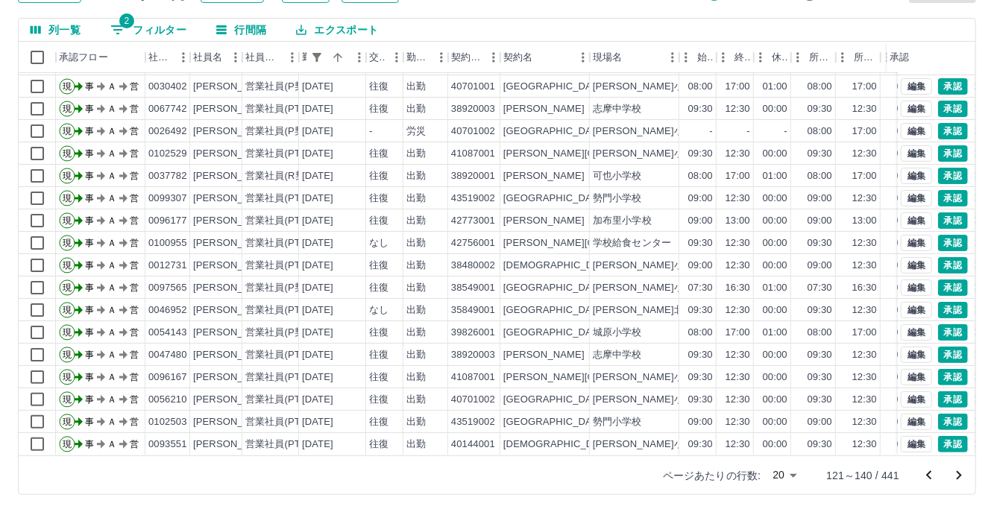
click at [964, 476] on icon "次のページへ" at bounding box center [959, 476] width 18 height 18
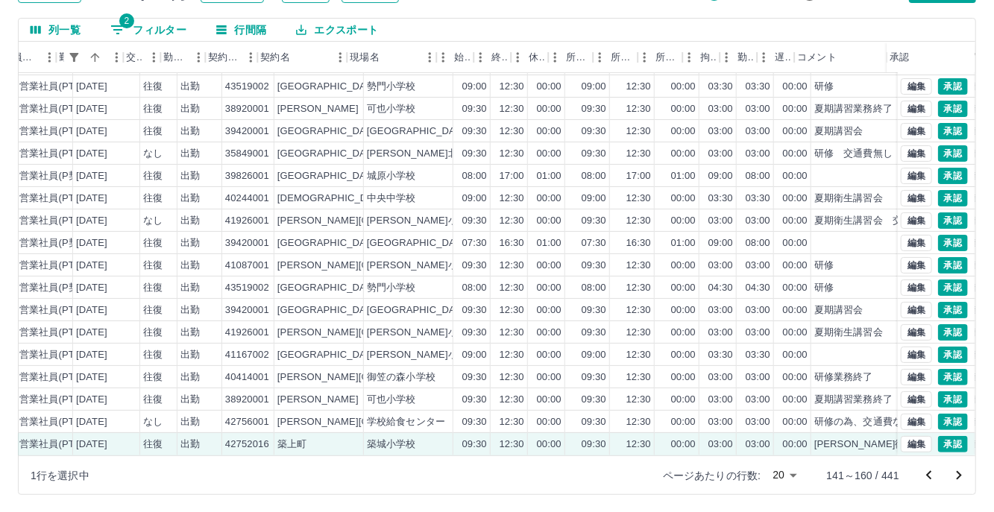
scroll to position [75, 322]
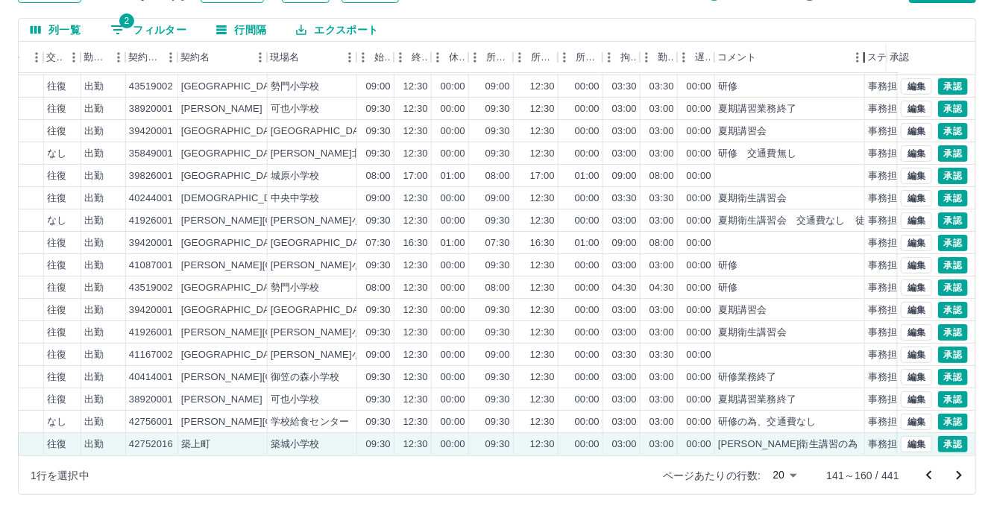
drag, startPoint x: 831, startPoint y: 50, endPoint x: 865, endPoint y: 49, distance: 33.5
click at [865, 49] on div "コメント" at bounding box center [864, 57] width 18 height 31
click at [942, 436] on button "承認" at bounding box center [953, 444] width 30 height 16
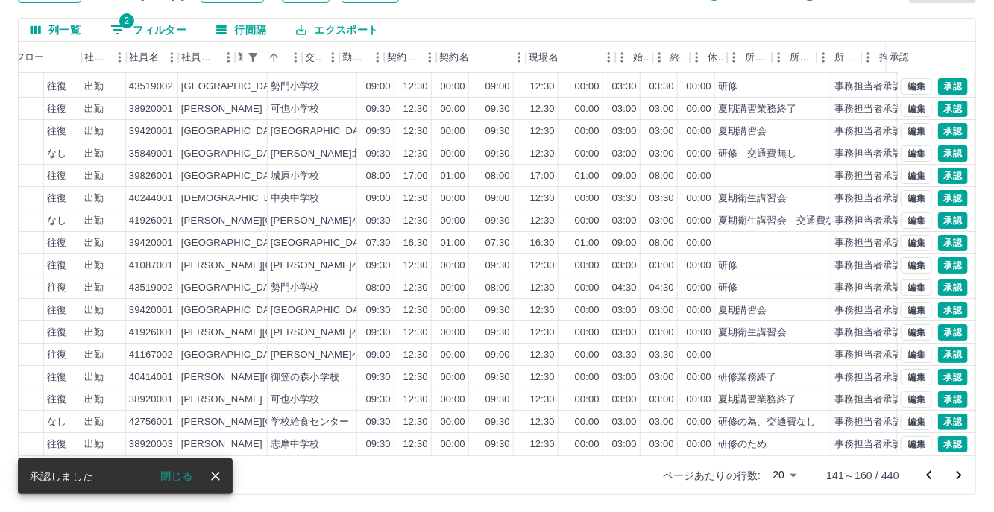
scroll to position [75, 0]
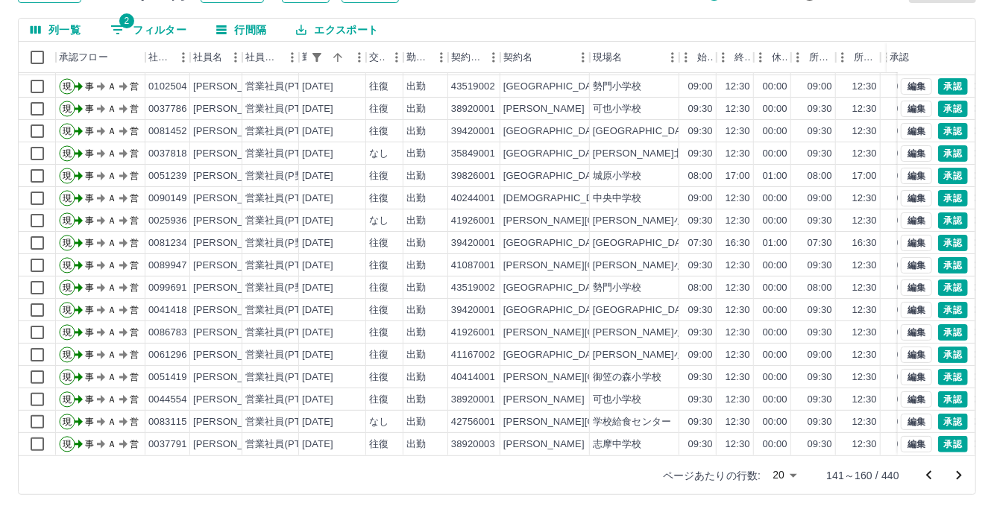
click at [962, 481] on icon "次のページへ" at bounding box center [959, 476] width 18 height 18
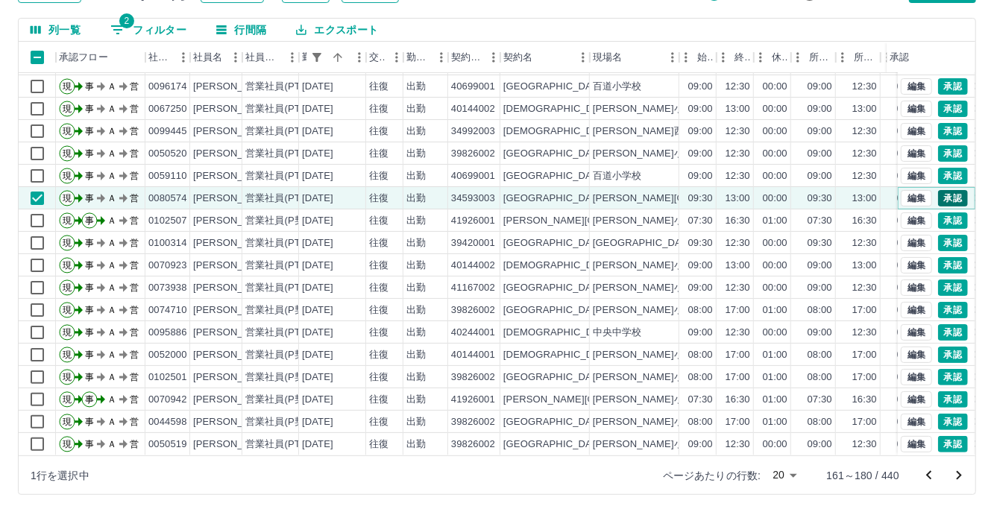
click at [941, 190] on button "承認" at bounding box center [953, 198] width 30 height 16
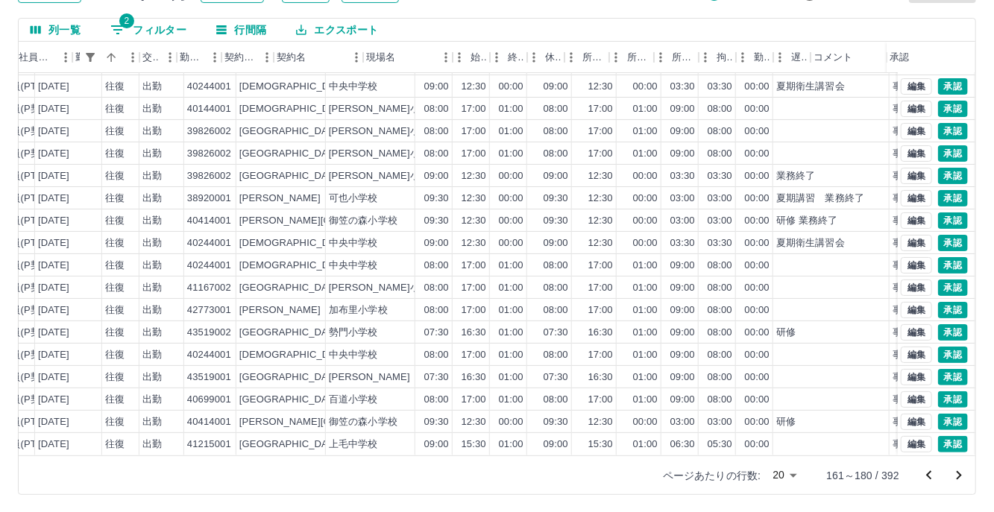
scroll to position [75, 187]
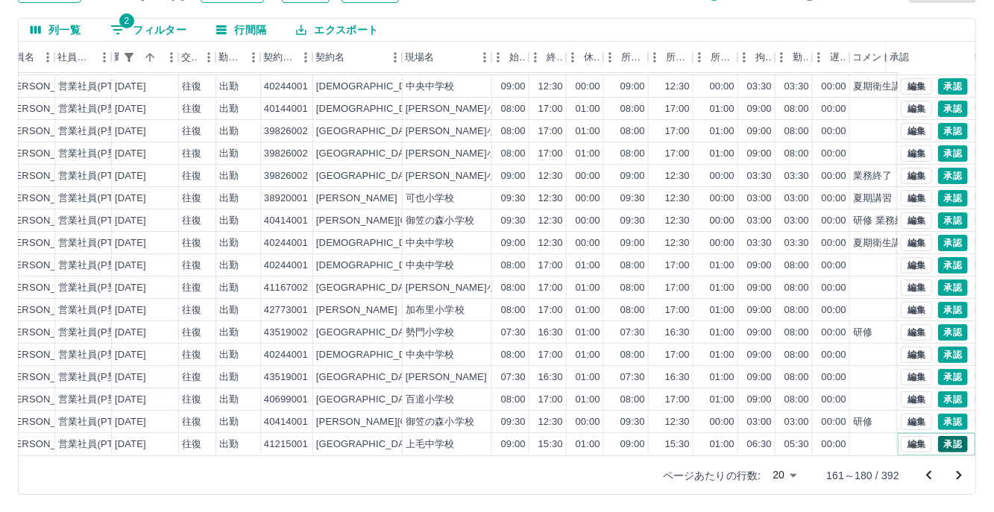
click at [948, 436] on button "承認" at bounding box center [953, 444] width 30 height 16
click at [938, 436] on button "承認" at bounding box center [953, 444] width 30 height 16
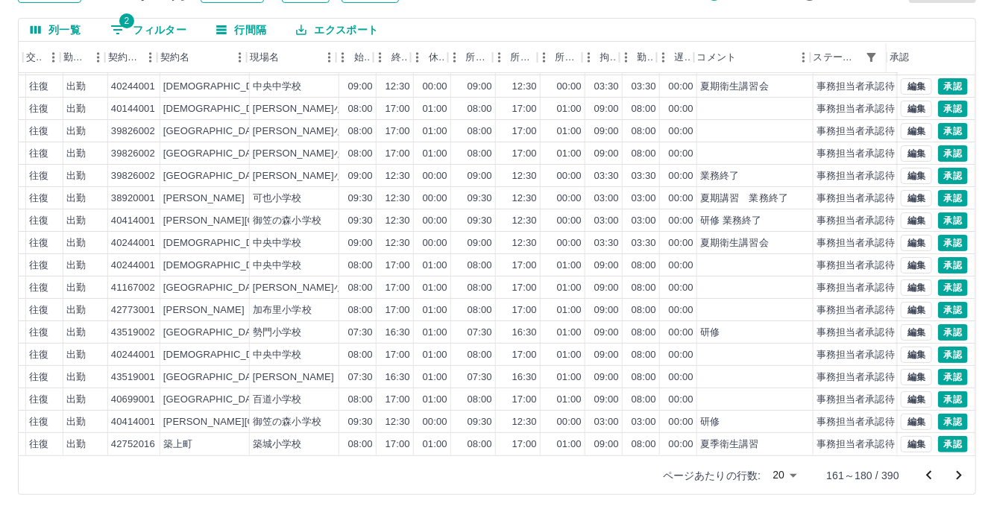
scroll to position [75, 343]
click at [942, 436] on button "承認" at bounding box center [953, 444] width 30 height 16
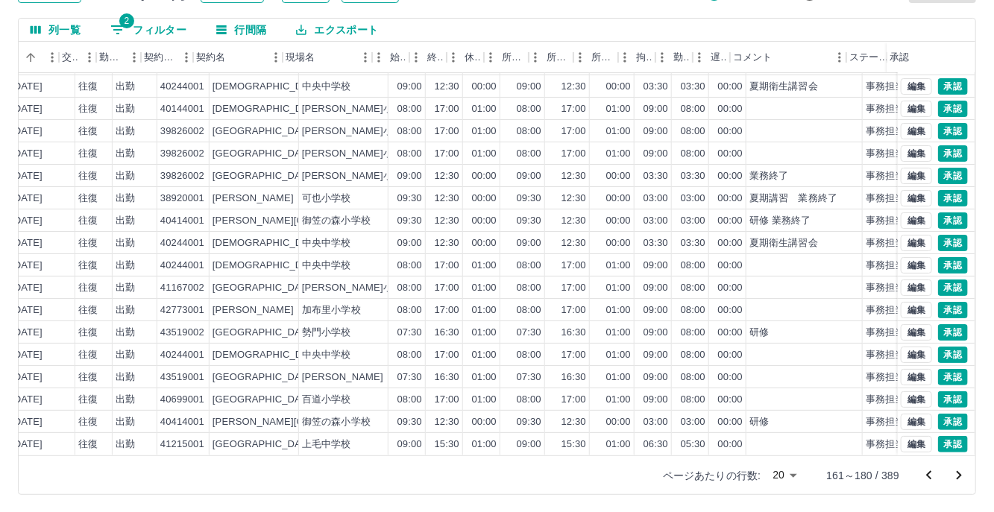
scroll to position [75, 310]
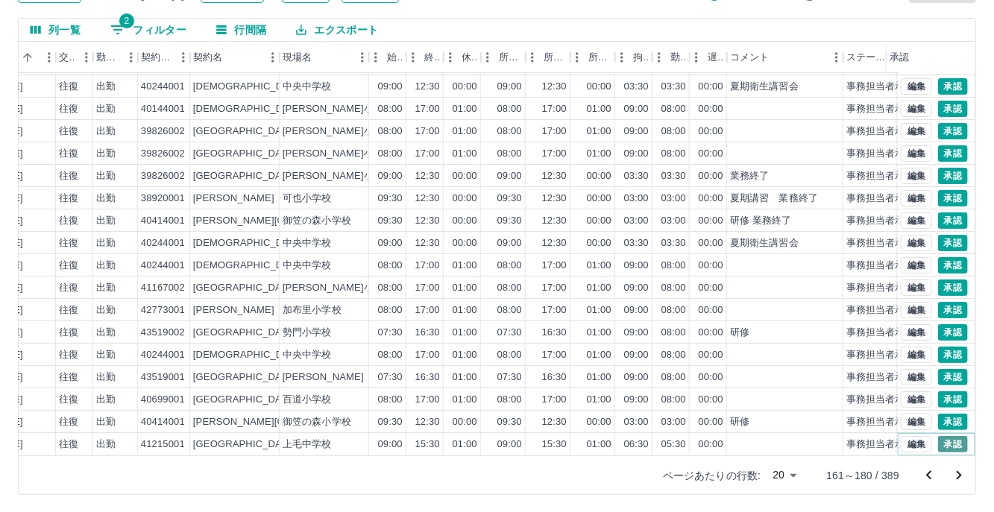
click at [944, 436] on button "承認" at bounding box center [953, 444] width 30 height 16
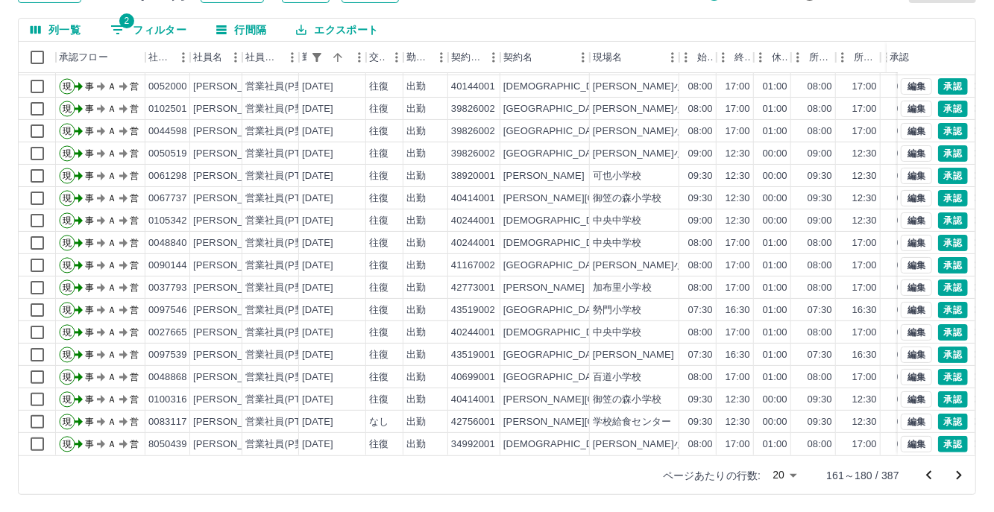
scroll to position [75, 0]
click at [961, 472] on icon "次のページへ" at bounding box center [959, 476] width 18 height 18
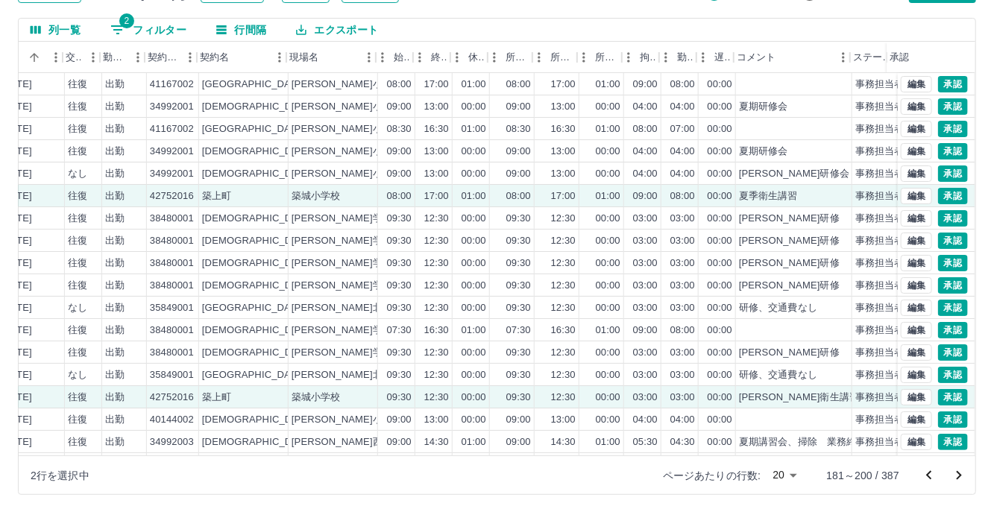
scroll to position [0, 303]
drag, startPoint x: 850, startPoint y: 57, endPoint x: 850, endPoint y: 67, distance: 9.7
click at [850, 67] on div "コメント" at bounding box center [851, 57] width 18 height 31
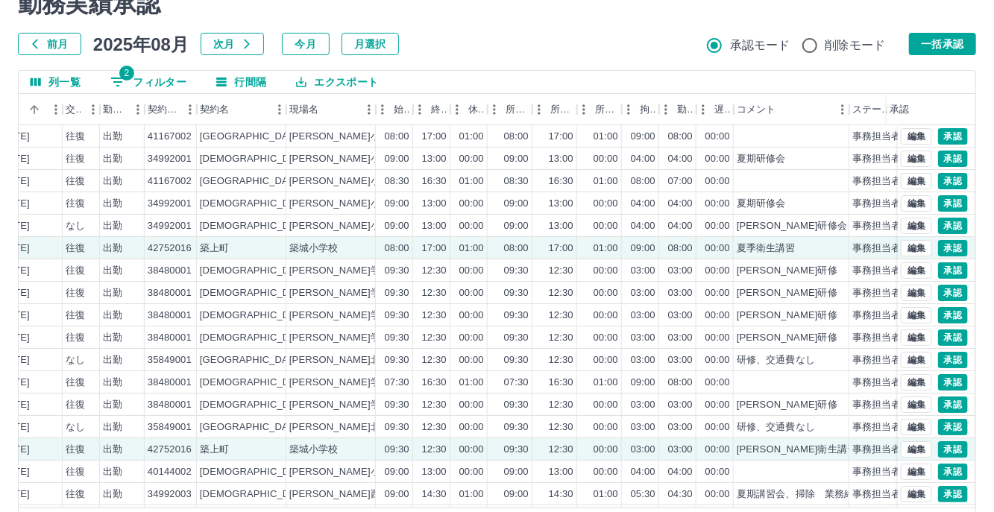
scroll to position [43, 0]
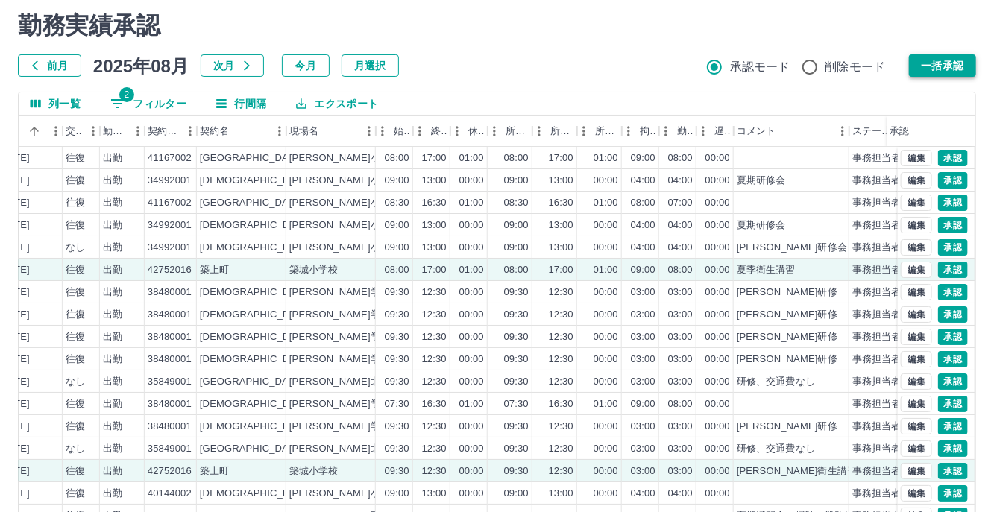
click at [926, 63] on button "一括承認" at bounding box center [942, 65] width 67 height 22
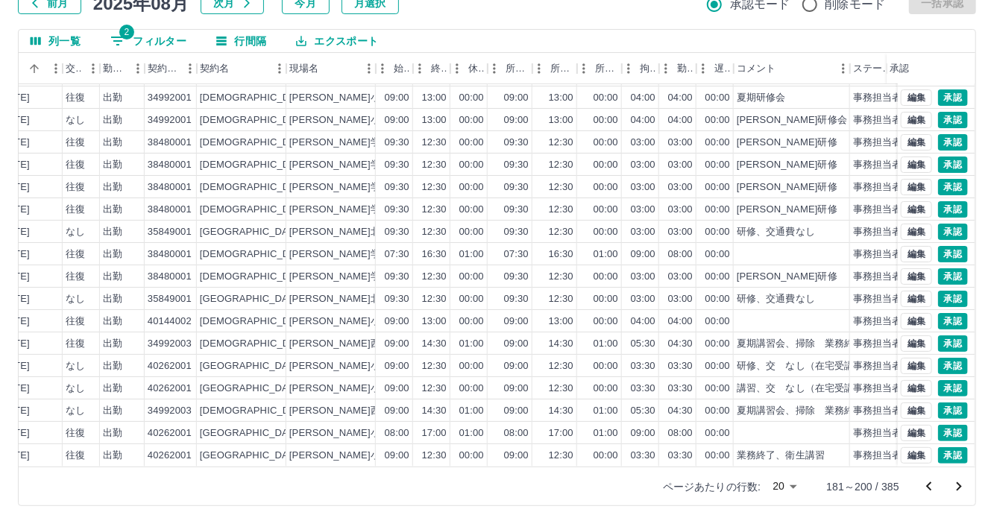
scroll to position [117, 0]
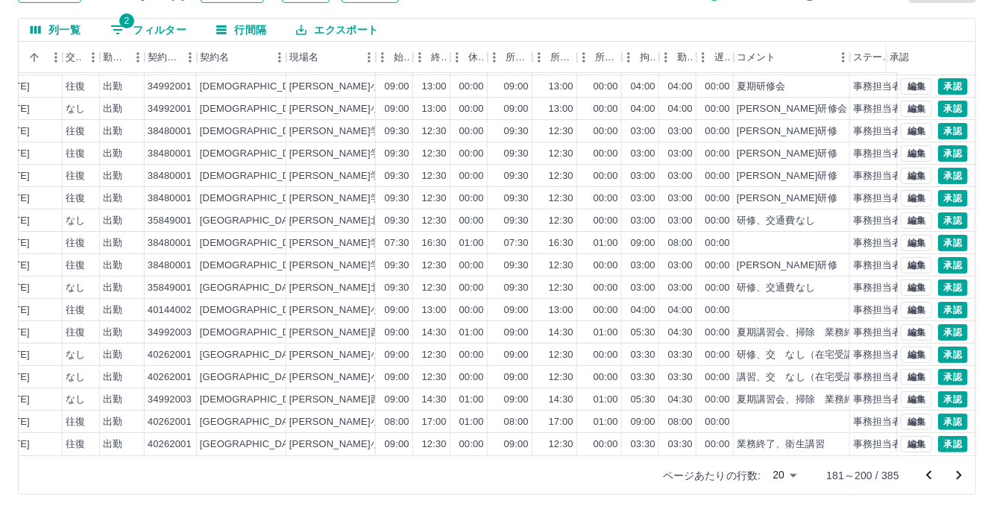
click at [957, 479] on icon "次のページへ" at bounding box center [959, 476] width 18 height 18
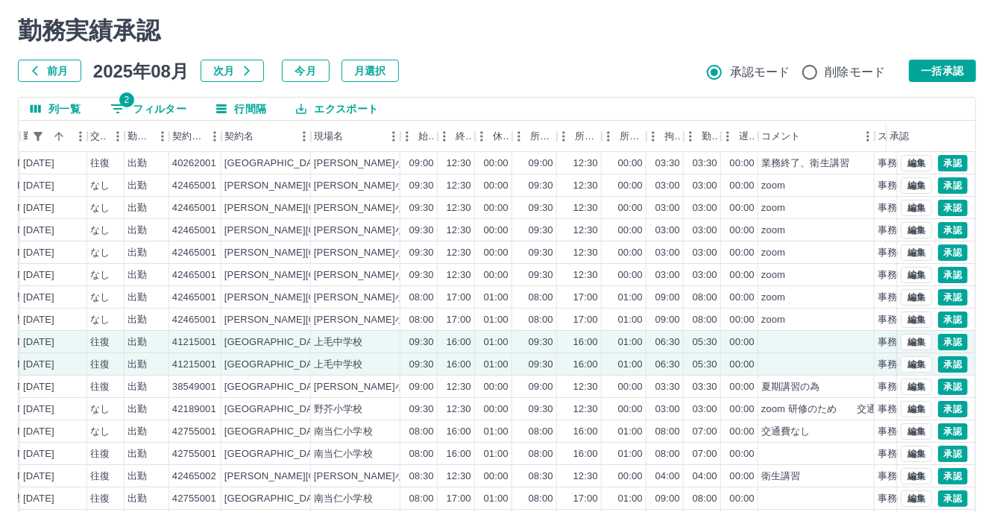
scroll to position [0, 0]
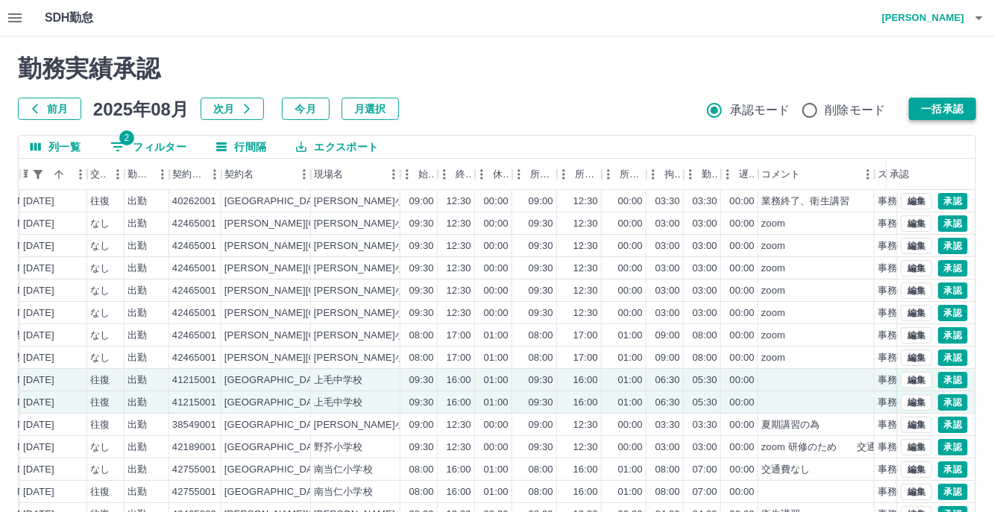
click at [936, 101] on button "一括承認" at bounding box center [942, 109] width 67 height 22
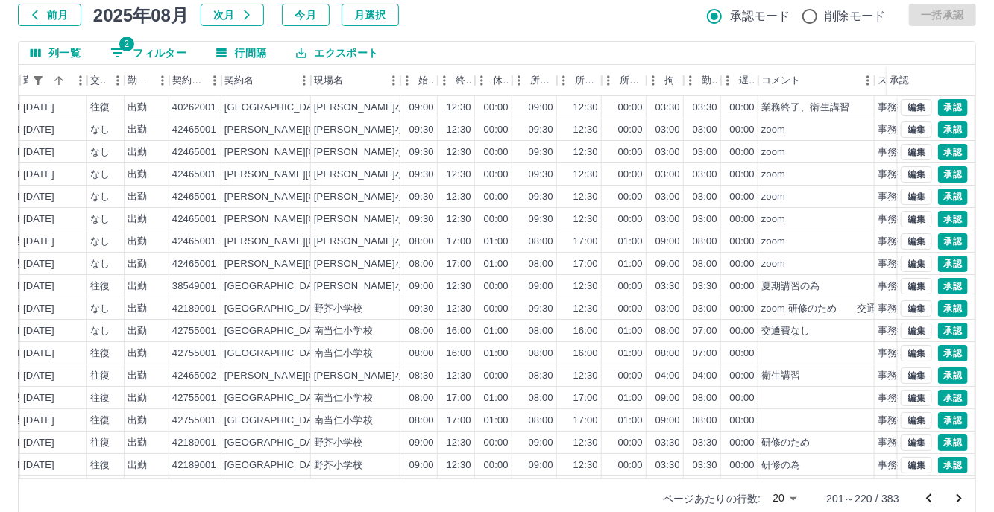
scroll to position [117, 0]
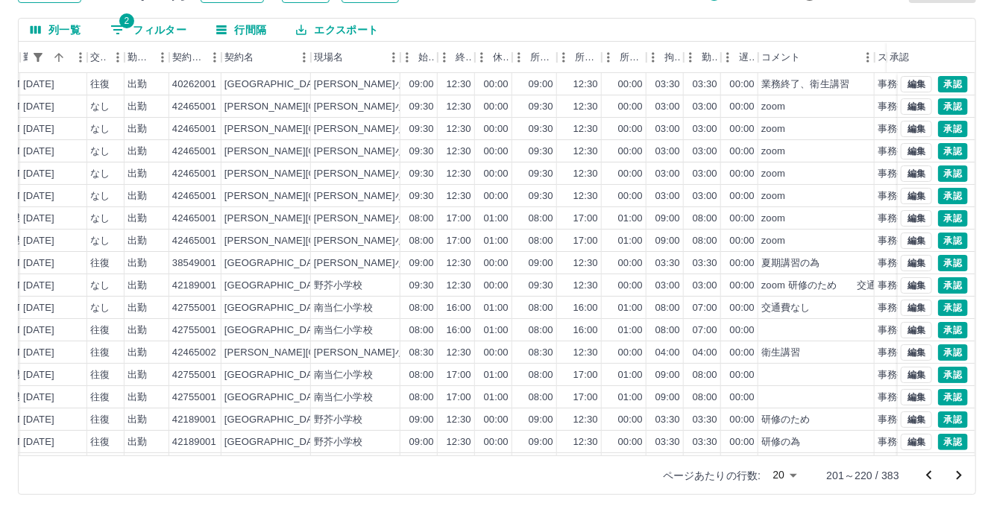
click at [956, 474] on icon "次のページへ" at bounding box center [959, 476] width 18 height 18
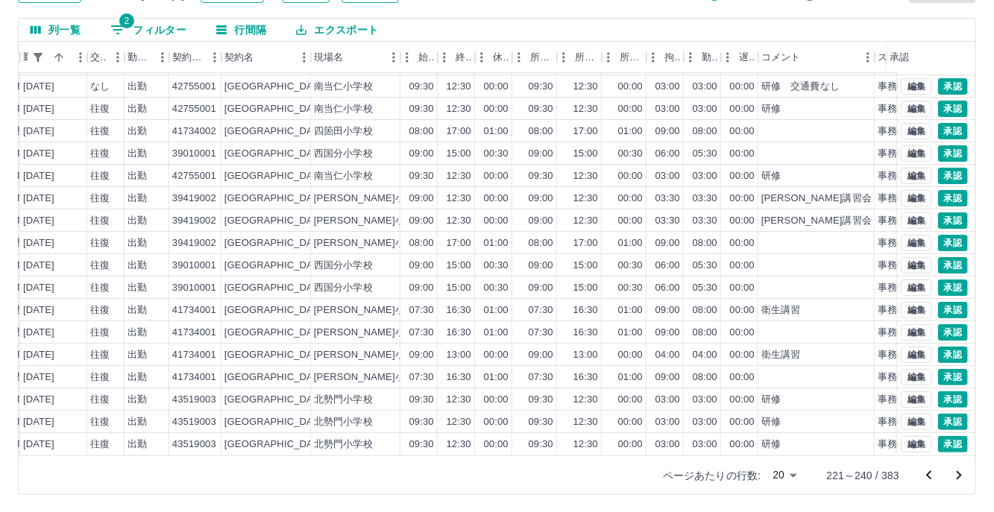
click at [964, 478] on icon "次のページへ" at bounding box center [959, 476] width 18 height 18
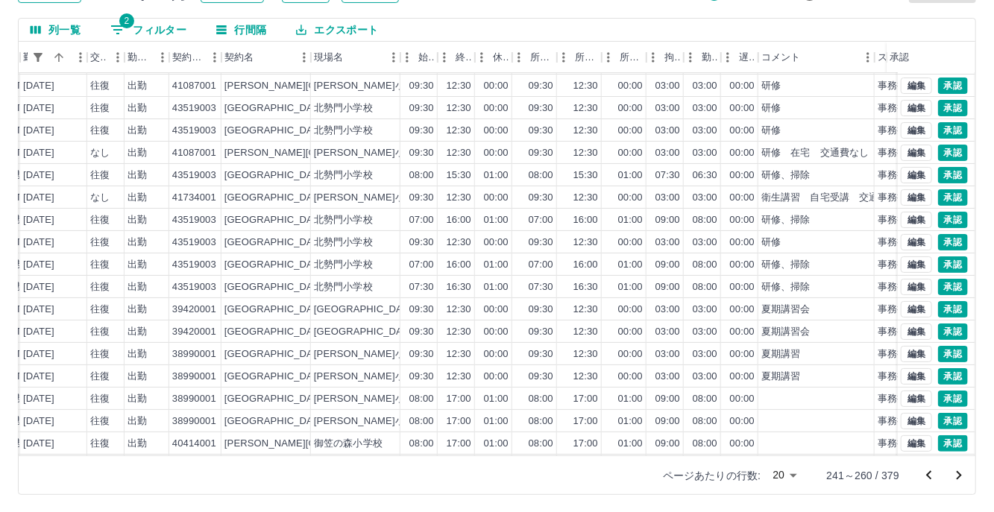
scroll to position [75, 279]
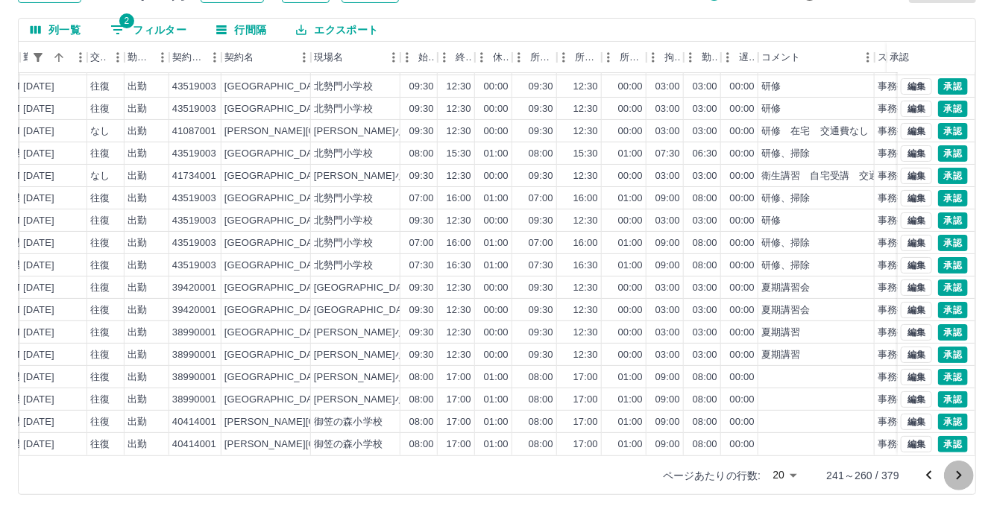
click at [966, 482] on icon "次のページへ" at bounding box center [959, 476] width 18 height 18
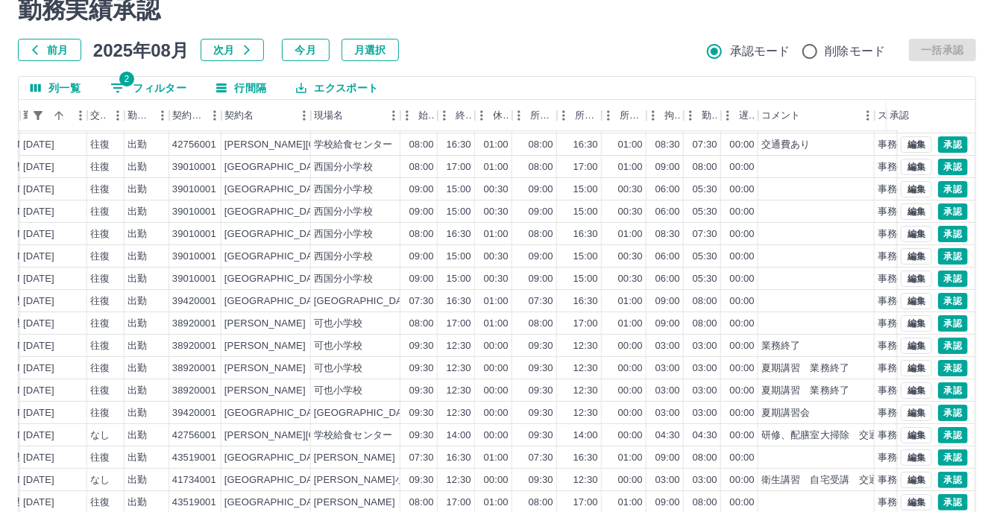
scroll to position [117, 0]
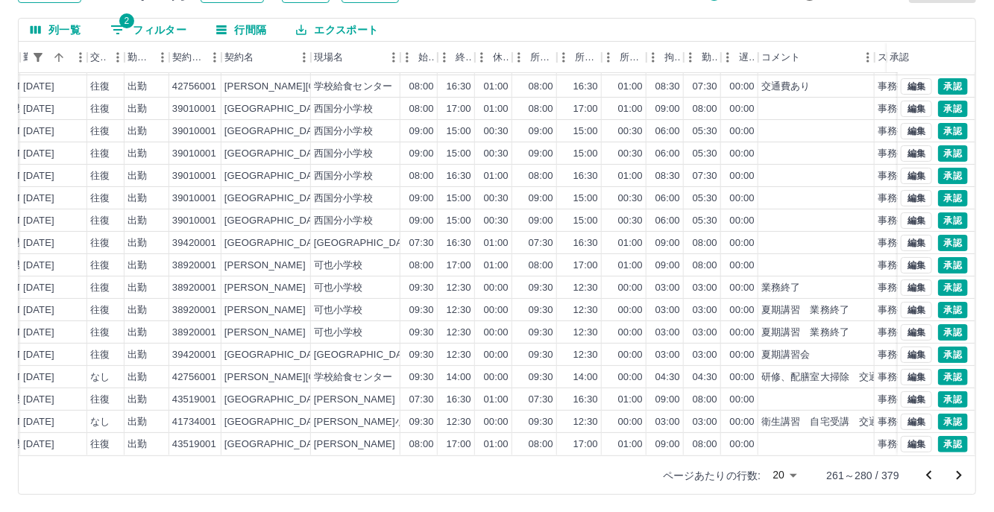
click at [957, 479] on icon "次のページへ" at bounding box center [959, 476] width 18 height 18
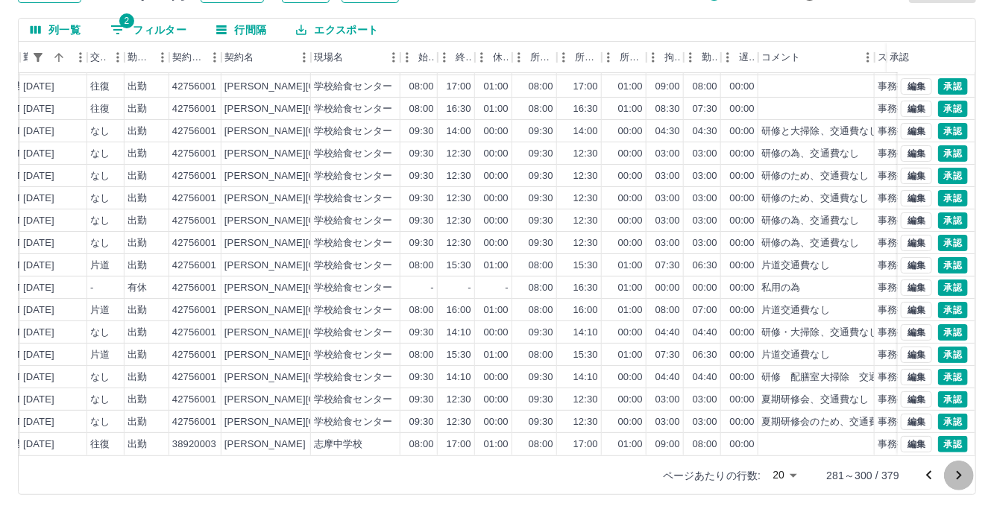
click at [959, 472] on icon "次のページへ" at bounding box center [959, 476] width 18 height 18
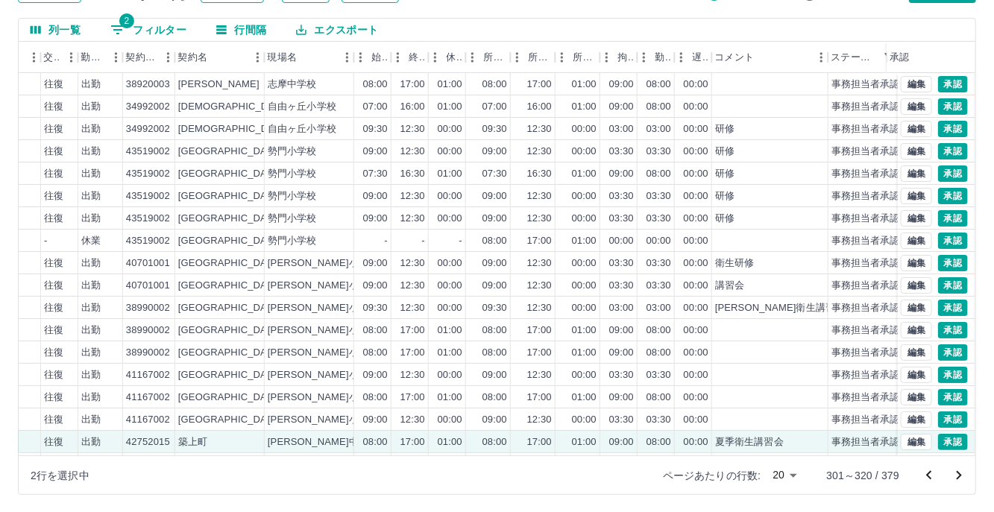
scroll to position [0, 0]
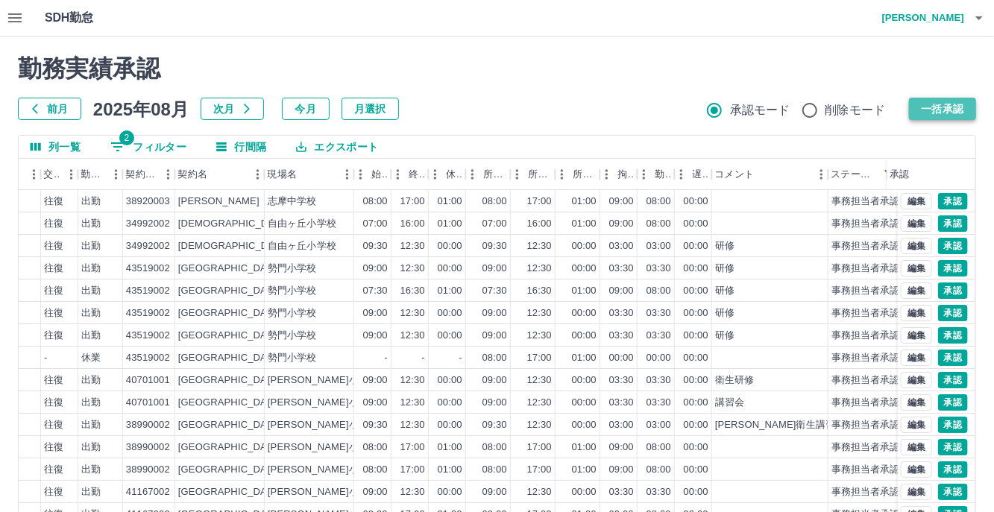
click at [935, 107] on button "一括承認" at bounding box center [942, 109] width 67 height 22
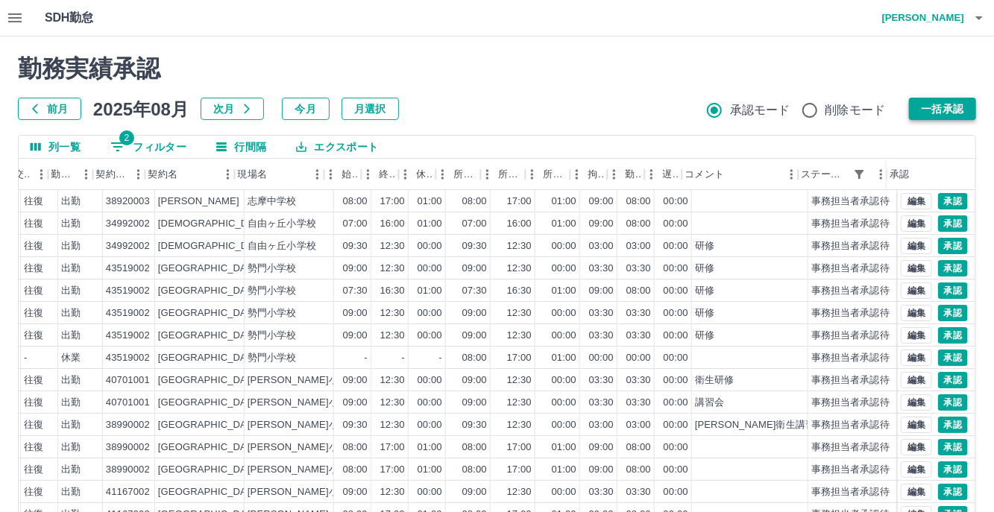
click at [938, 109] on button "一括承認" at bounding box center [942, 109] width 67 height 22
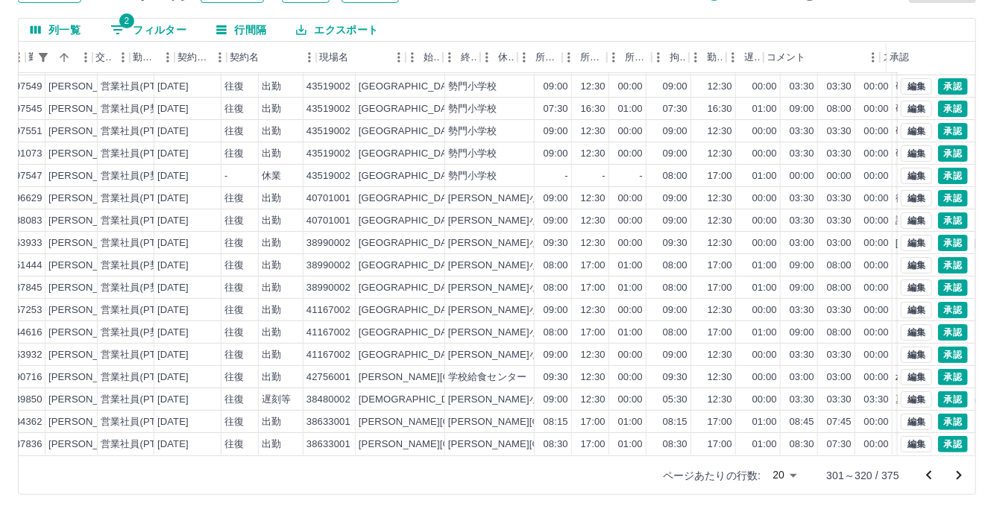
scroll to position [75, 0]
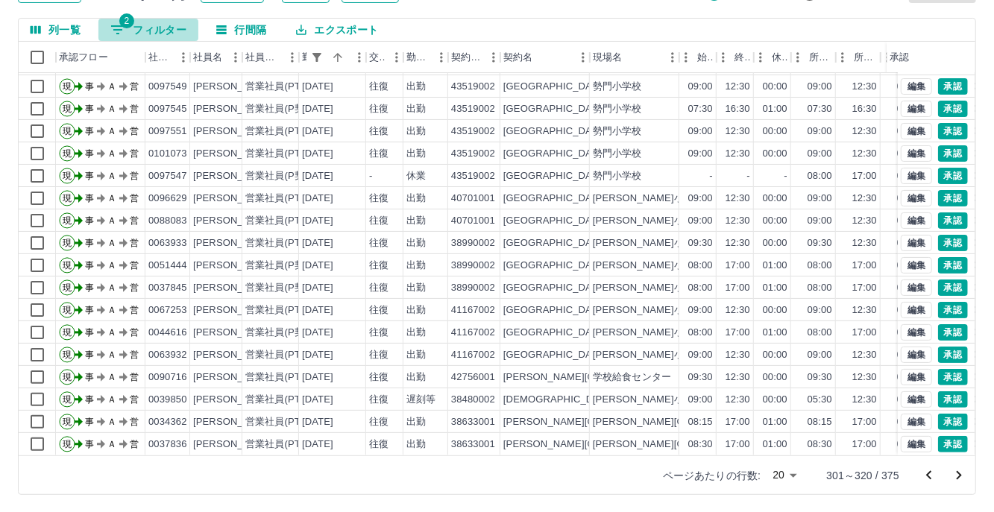
click at [153, 31] on button "2 フィルター" at bounding box center [148, 30] width 100 height 22
select select "**********"
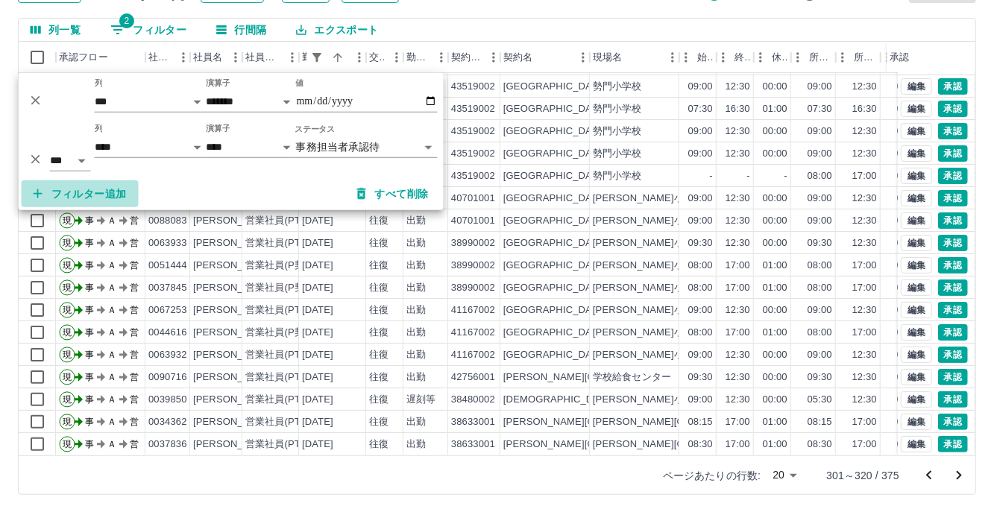
drag, startPoint x: 92, startPoint y: 194, endPoint x: 142, endPoint y: 246, distance: 72.2
click at [92, 194] on button "フィルター追加" at bounding box center [80, 193] width 117 height 27
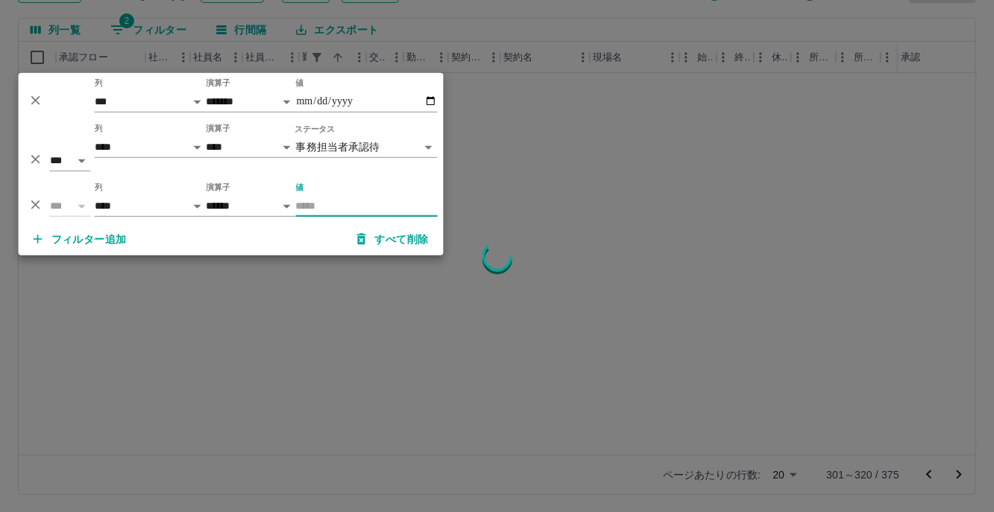
scroll to position [0, 0]
click at [201, 206] on select "**** *** **** *** *** **** ***** *** *** ** ** ** **** **** **** ** ** *** ****…" at bounding box center [151, 206] width 112 height 22
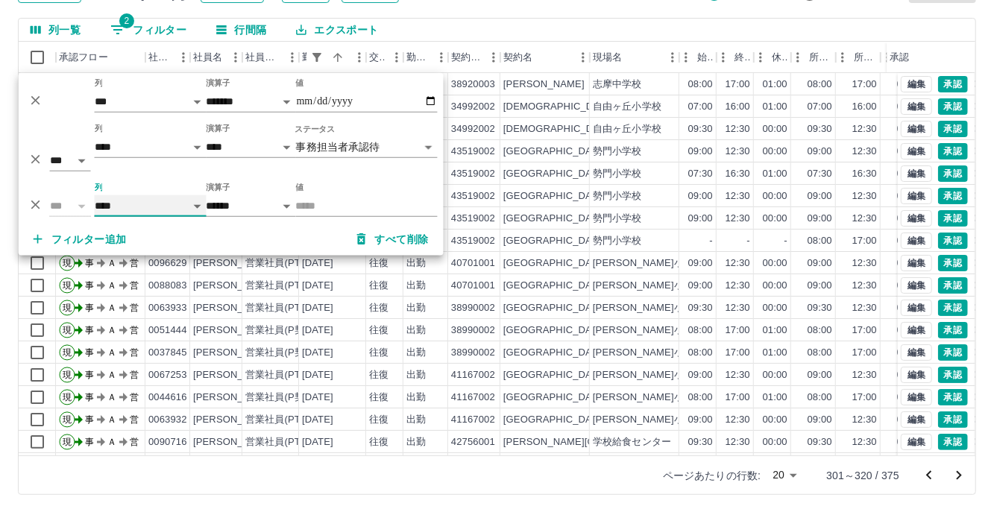
click at [95, 195] on select "**** *** **** *** *** **** ***** *** *** ** ** ** **** **** **** ** ** *** ****…" at bounding box center [151, 206] width 112 height 22
select select "**********"
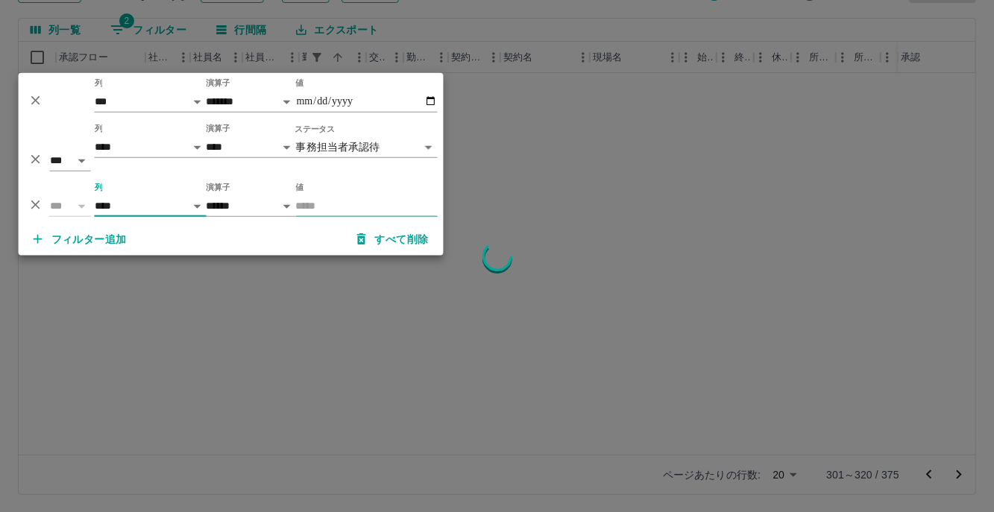
click at [310, 202] on input "値" at bounding box center [367, 206] width 142 height 22
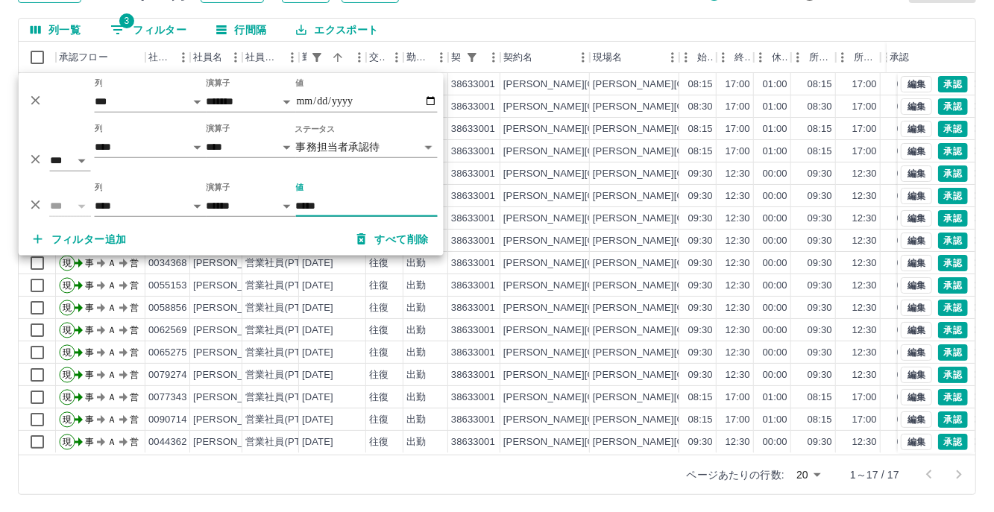
type input "*****"
click at [717, 19] on div "列一覧 3 フィルター 行間隔 エクスポート" at bounding box center [497, 30] width 956 height 23
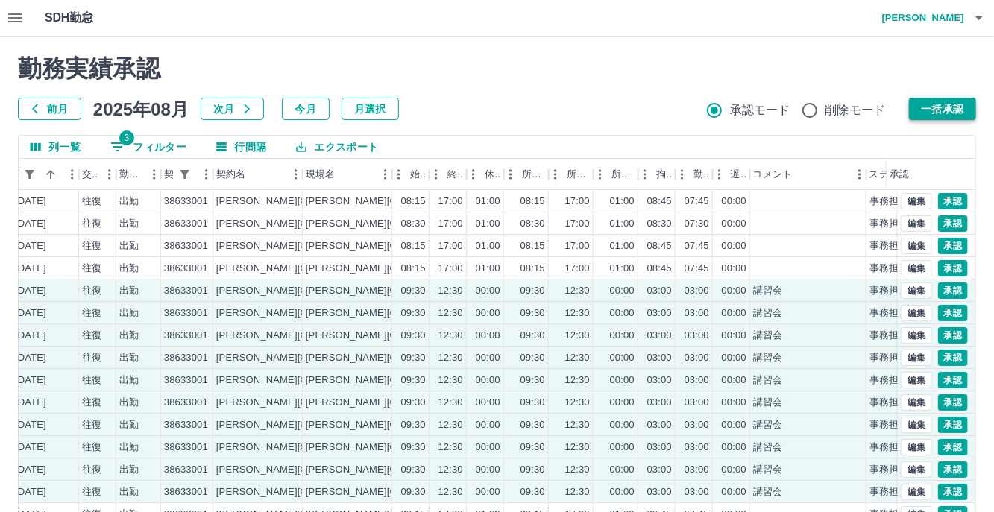
click at [962, 104] on button "一括承認" at bounding box center [942, 109] width 67 height 22
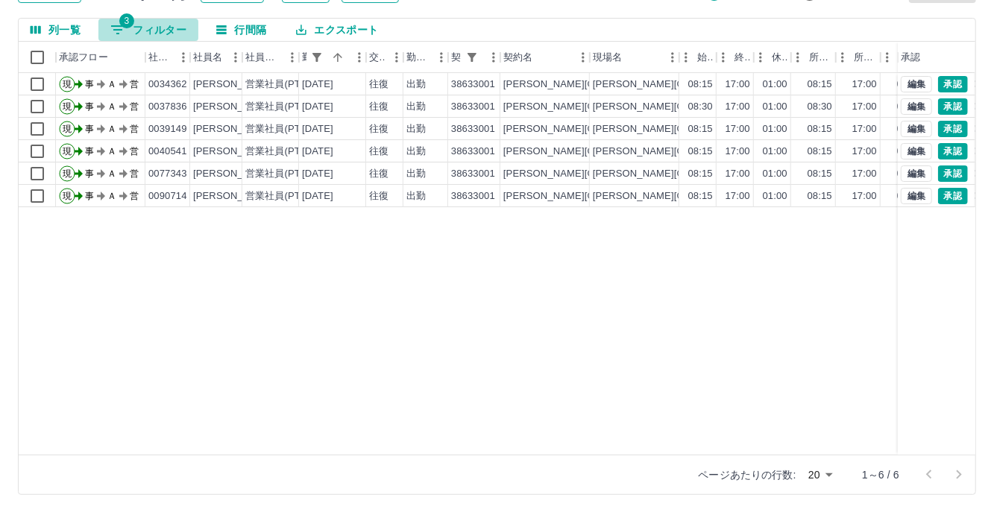
click at [154, 23] on button "3 フィルター" at bounding box center [148, 30] width 100 height 22
select select "**********"
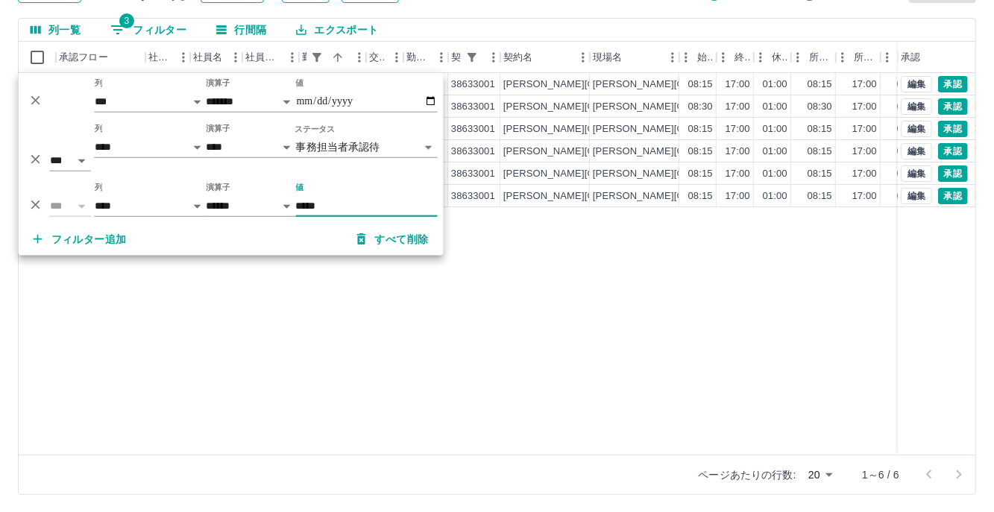
click at [33, 205] on icon "削除" at bounding box center [35, 205] width 9 height 9
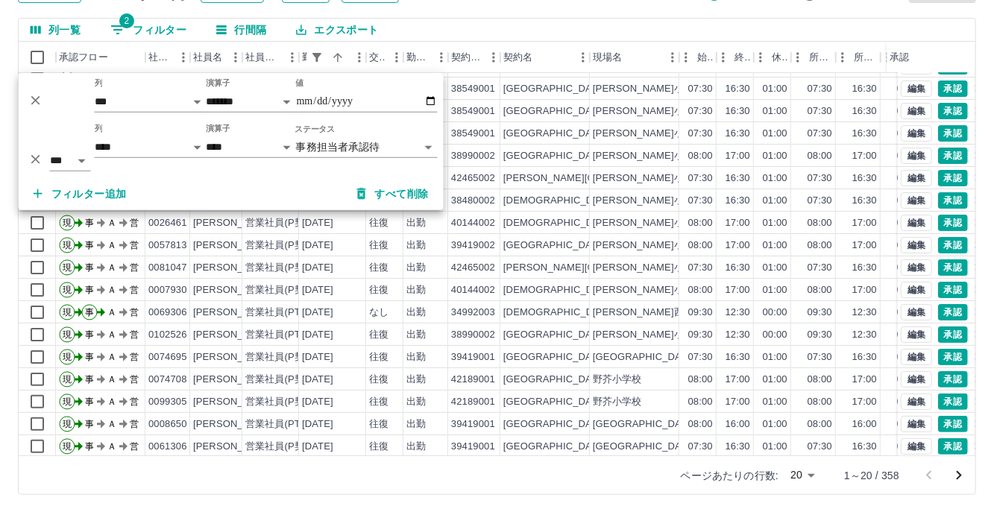
scroll to position [75, 0]
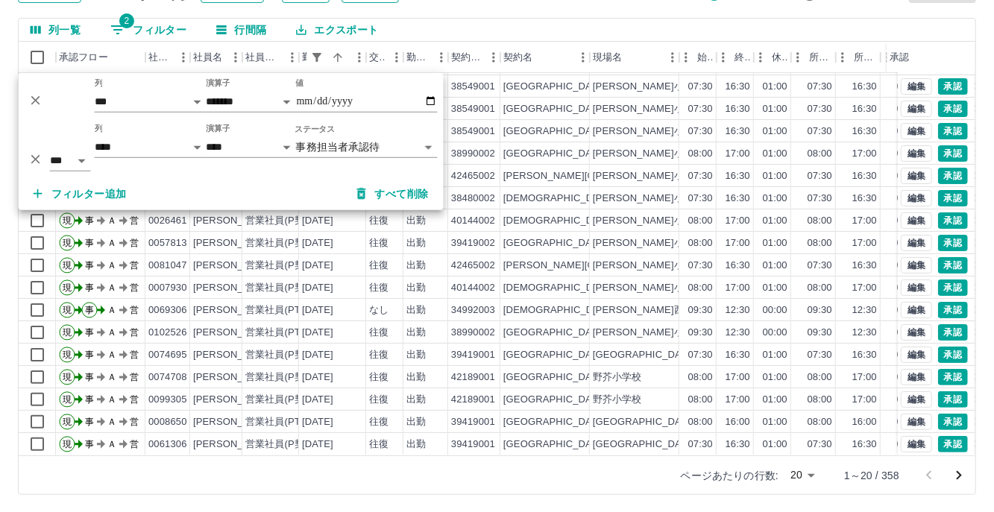
click at [959, 474] on icon "次のページへ" at bounding box center [958, 475] width 5 height 9
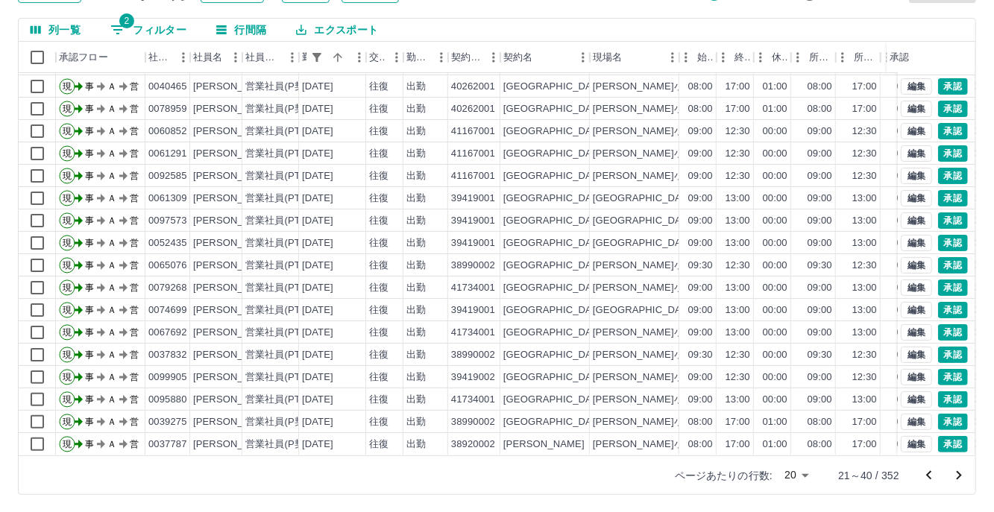
click at [956, 481] on icon "次のページへ" at bounding box center [959, 476] width 18 height 18
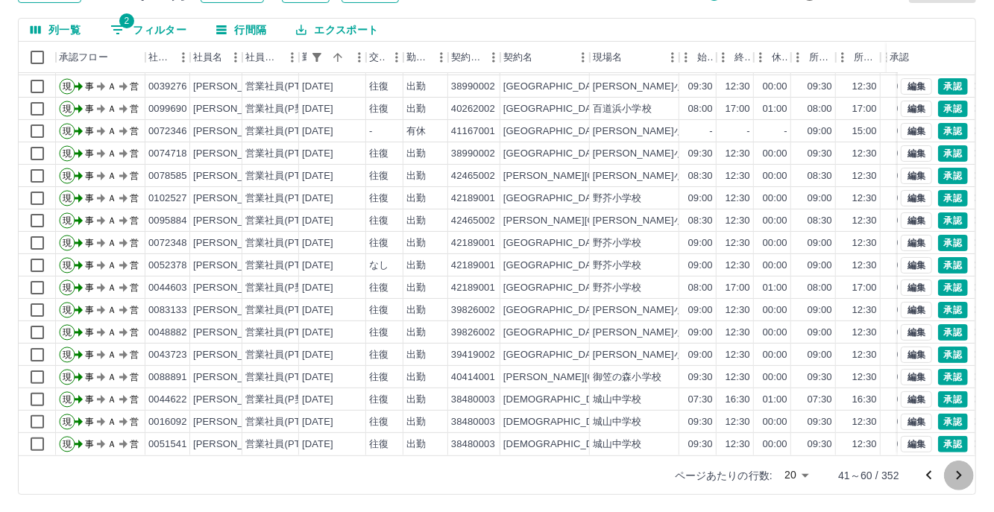
click at [964, 467] on icon "次のページへ" at bounding box center [959, 476] width 18 height 18
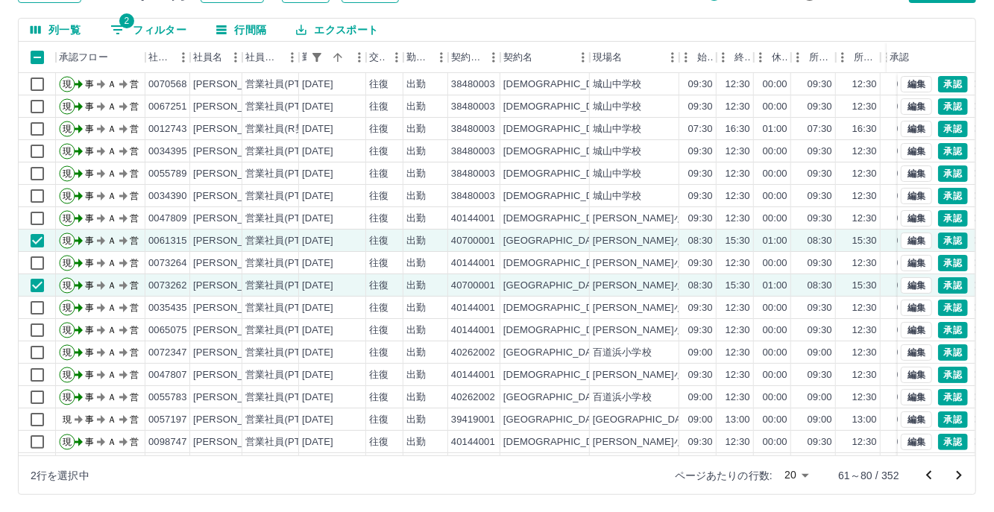
scroll to position [0, 0]
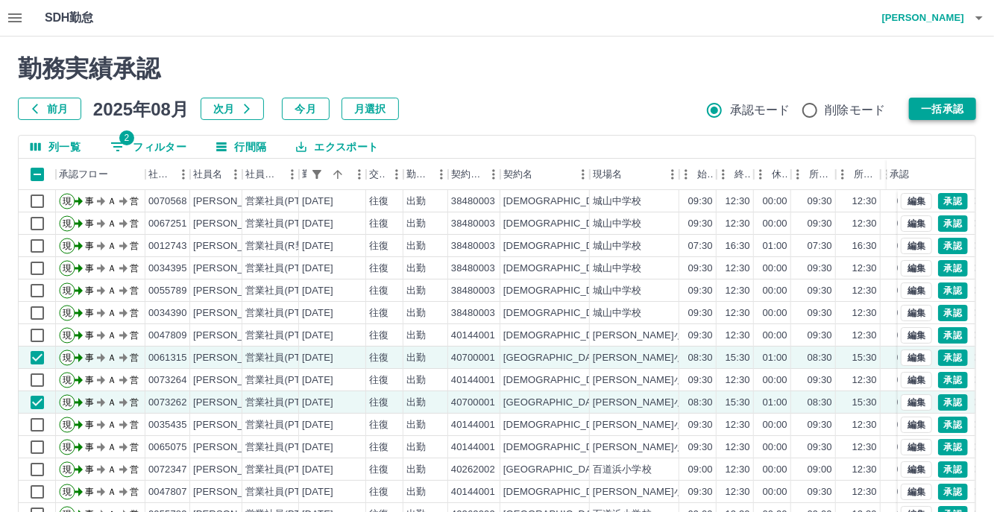
click at [932, 109] on button "一括承認" at bounding box center [942, 109] width 67 height 22
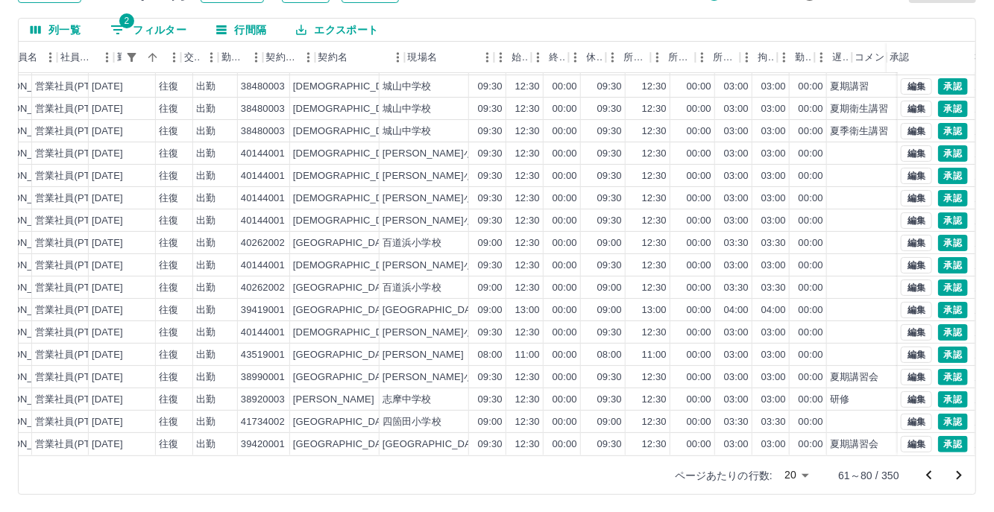
scroll to position [75, 228]
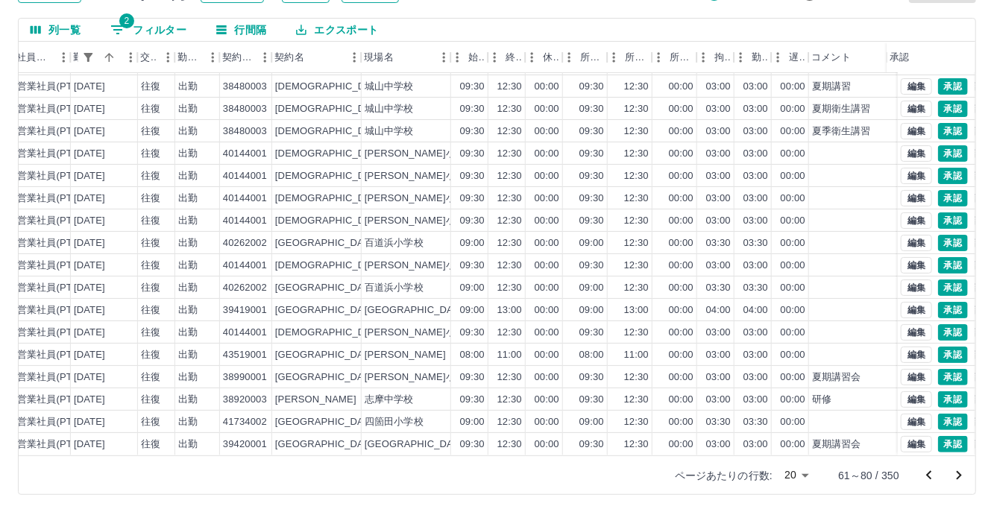
click at [957, 476] on icon "次のページへ" at bounding box center [959, 476] width 18 height 18
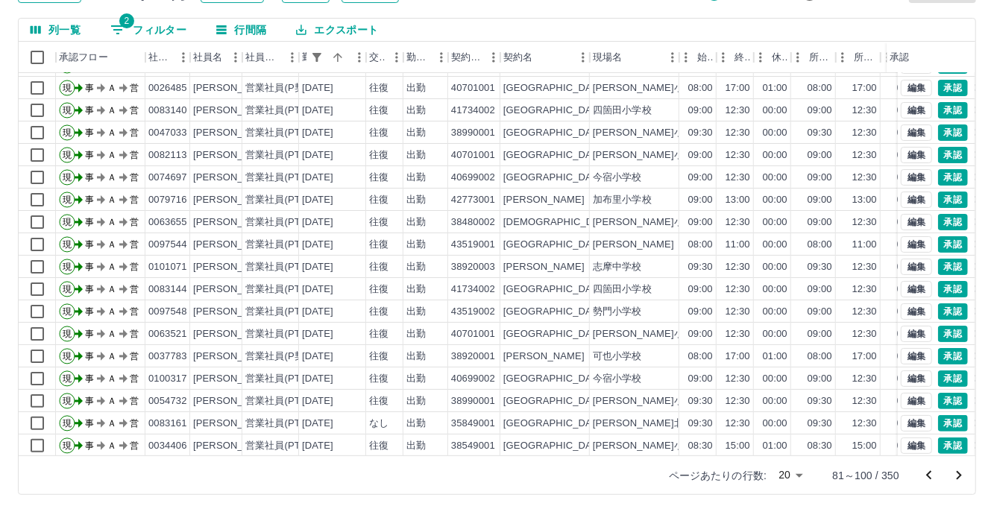
scroll to position [75, 0]
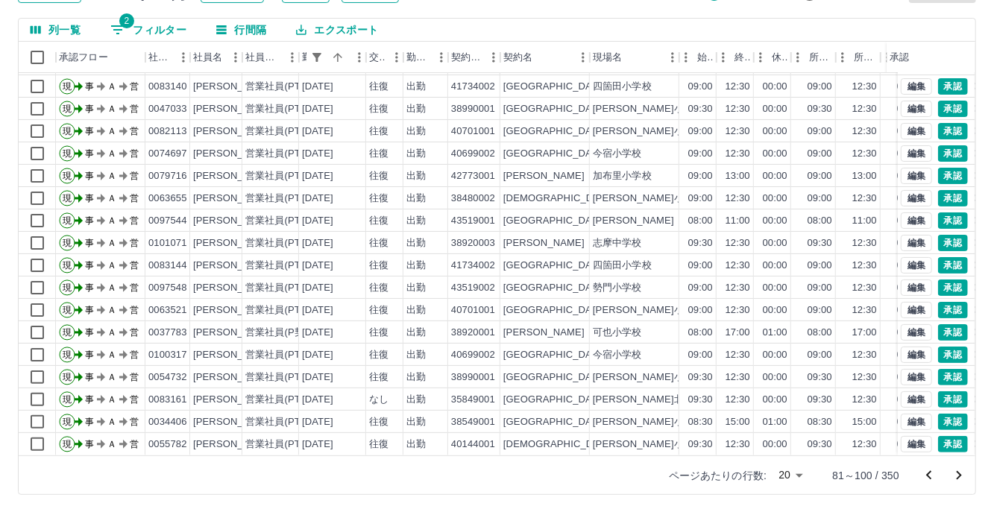
click at [959, 478] on icon "次のページへ" at bounding box center [959, 476] width 18 height 18
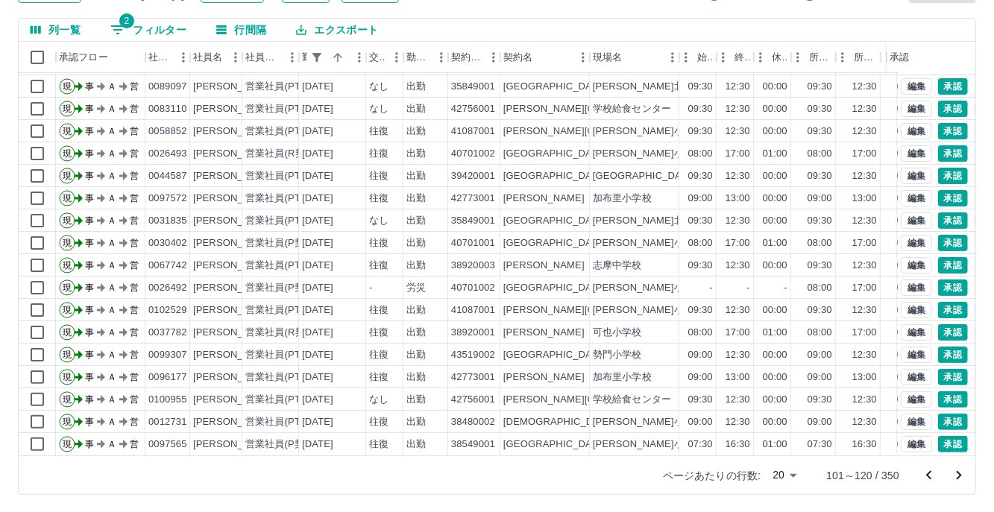
scroll to position [117, 0]
click at [954, 476] on icon "次のページへ" at bounding box center [959, 476] width 18 height 18
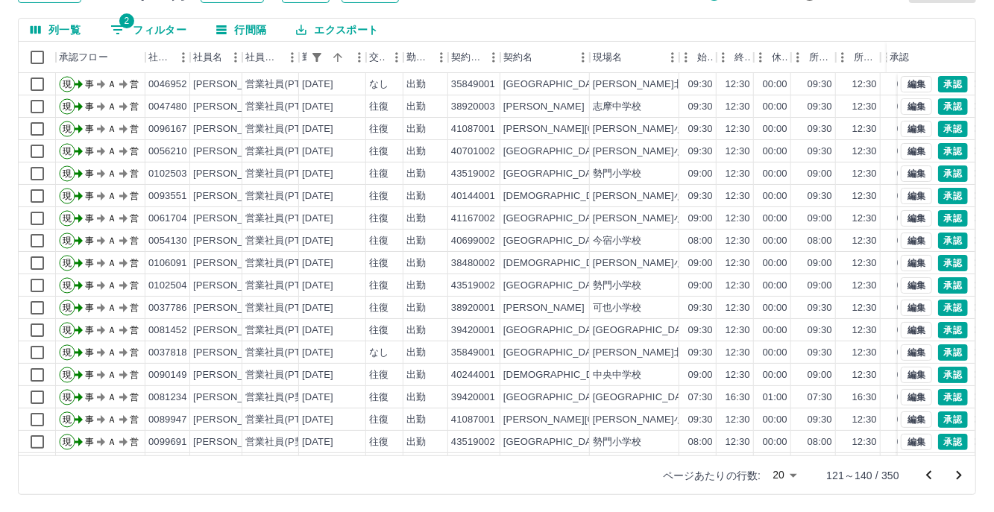
scroll to position [75, 0]
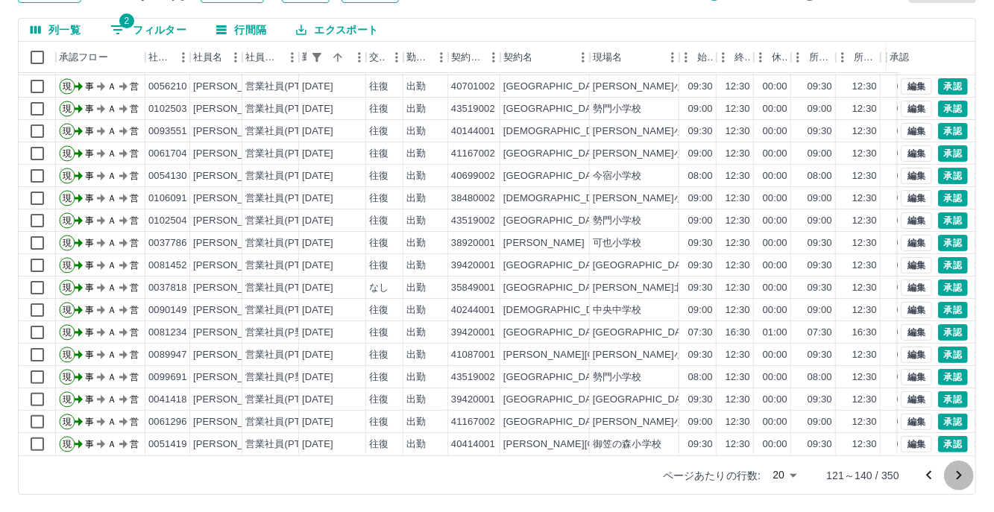
click at [962, 473] on icon "次のページへ" at bounding box center [959, 476] width 18 height 18
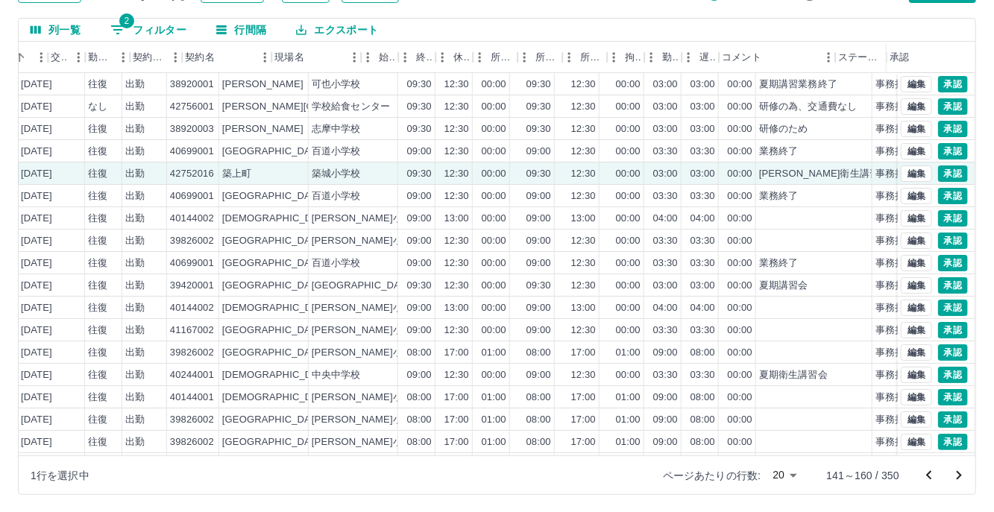
scroll to position [0, 318]
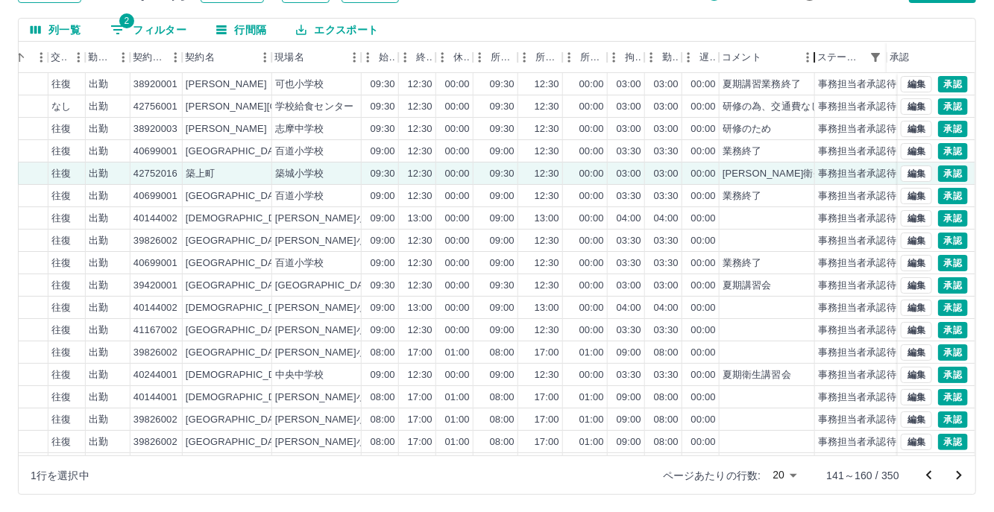
drag, startPoint x: 836, startPoint y: 52, endPoint x: 815, endPoint y: 66, distance: 25.2
click at [815, 66] on div "コメント" at bounding box center [814, 57] width 18 height 31
click at [938, 171] on button "承認" at bounding box center [953, 173] width 30 height 16
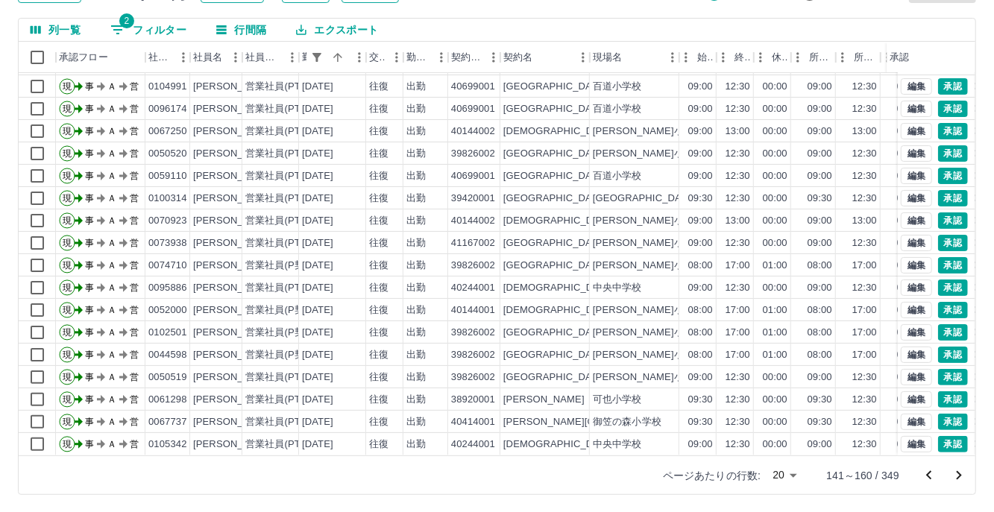
scroll to position [75, 0]
click at [962, 475] on icon "次のページへ" at bounding box center [959, 476] width 18 height 18
click at [959, 476] on icon "次のページへ" at bounding box center [959, 476] width 18 height 18
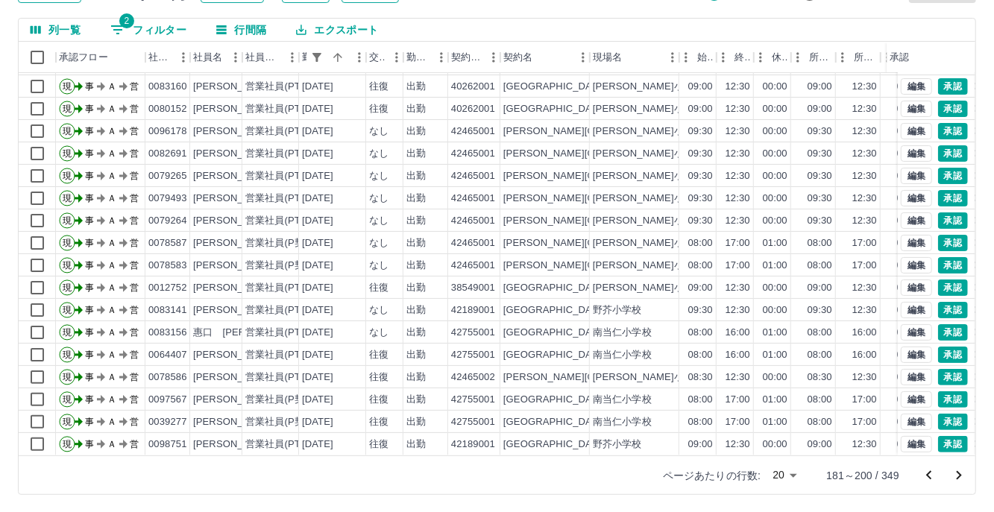
click at [957, 481] on icon "次のページへ" at bounding box center [959, 476] width 18 height 18
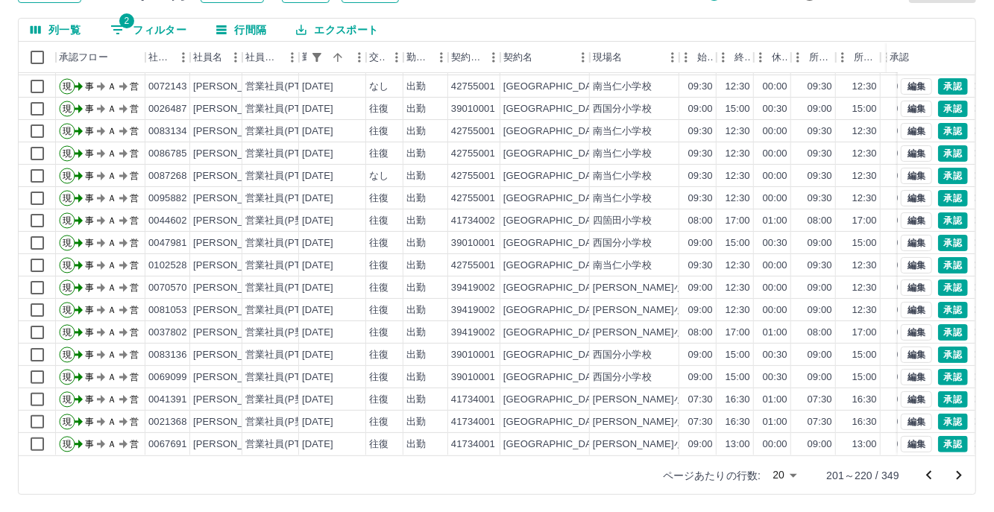
click at [957, 480] on icon "次のページへ" at bounding box center [959, 476] width 18 height 18
click at [957, 477] on icon "次のページへ" at bounding box center [958, 475] width 5 height 9
click at [957, 479] on icon "次のページへ" at bounding box center [959, 476] width 18 height 18
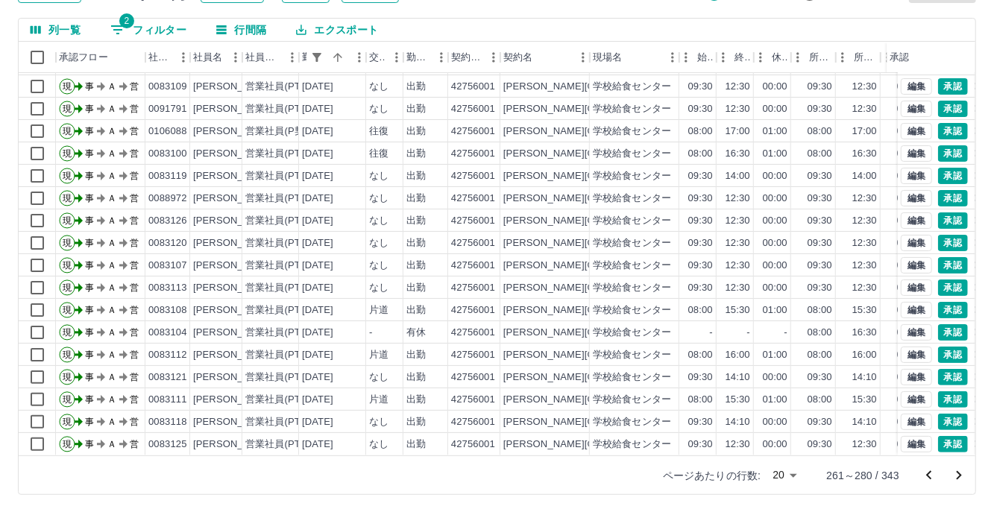
click at [965, 470] on icon "次のページへ" at bounding box center [959, 476] width 18 height 18
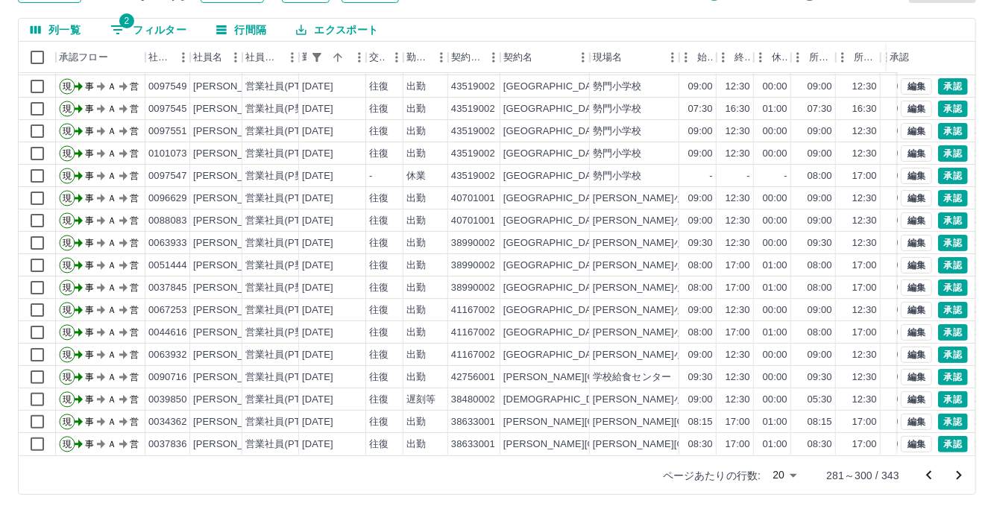
click at [962, 476] on icon "次のページへ" at bounding box center [959, 476] width 18 height 18
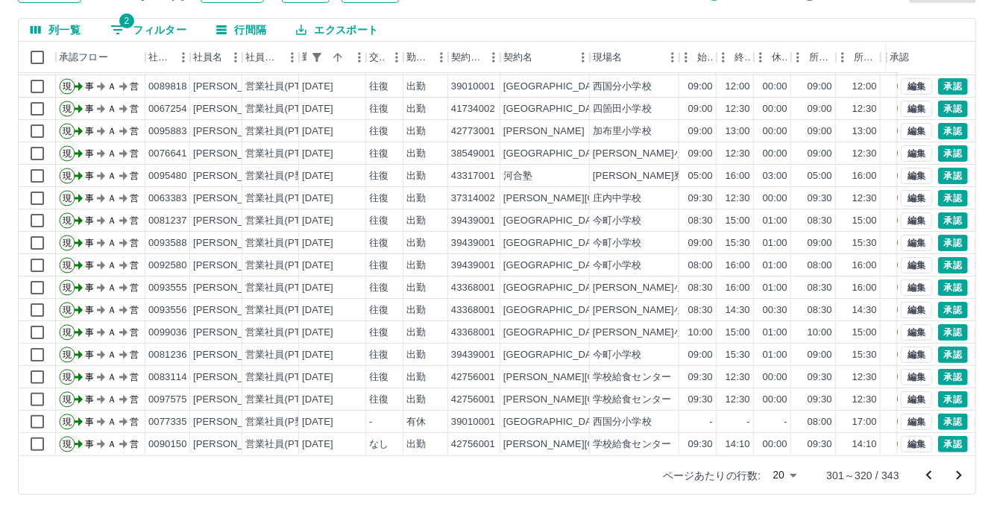
click at [962, 478] on icon "次のページへ" at bounding box center [959, 476] width 18 height 18
